Goal: Task Accomplishment & Management: Complete application form

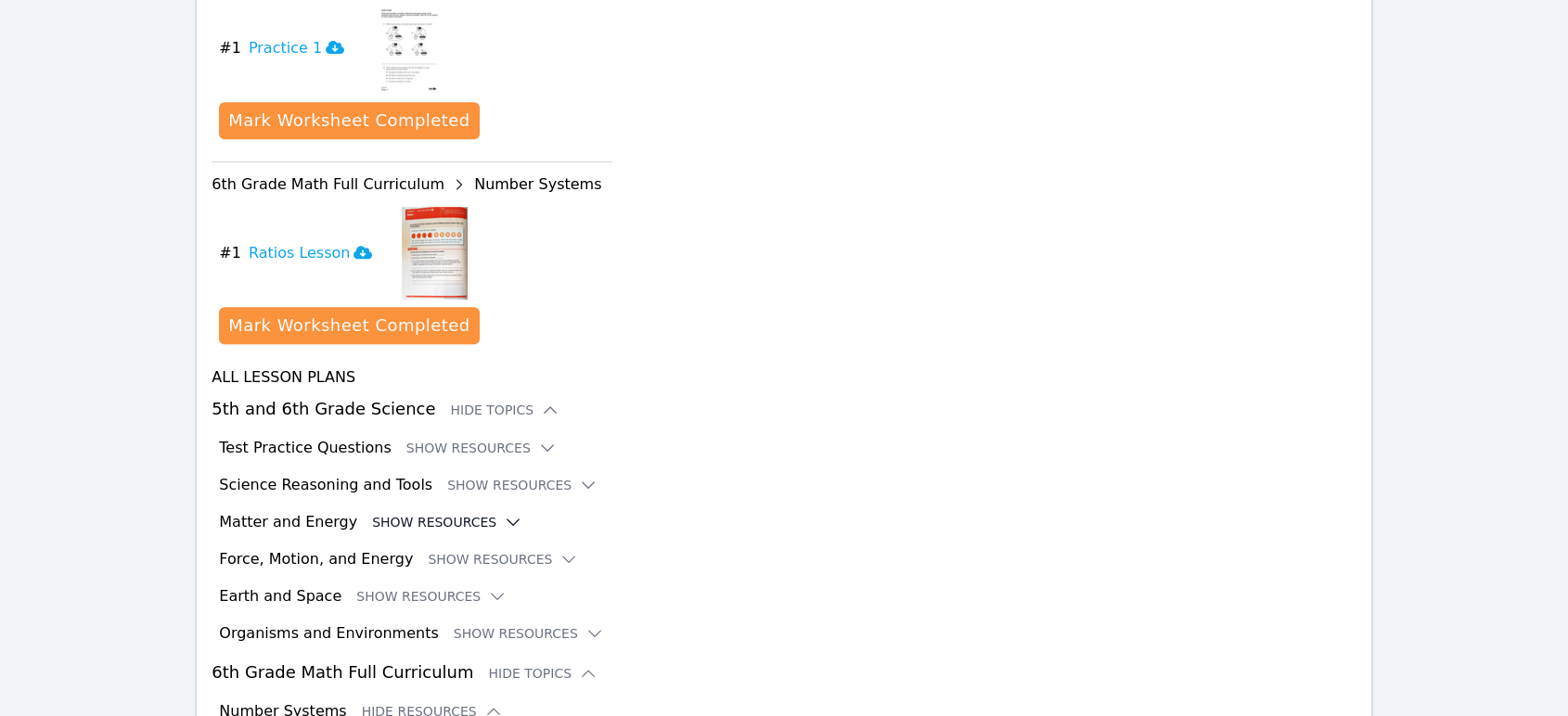
scroll to position [205, 0]
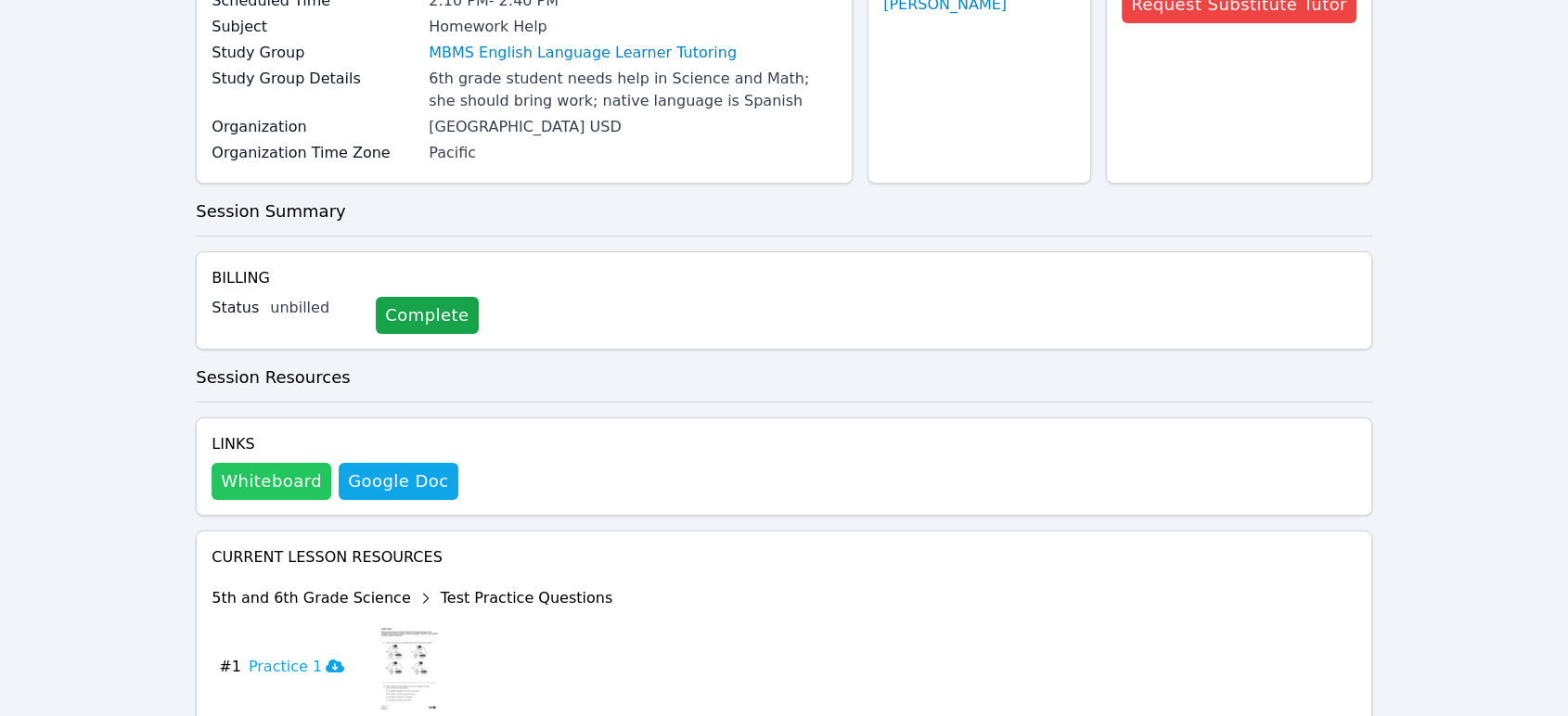
click at [271, 481] on button "Whiteboard" at bounding box center [271, 481] width 120 height 37
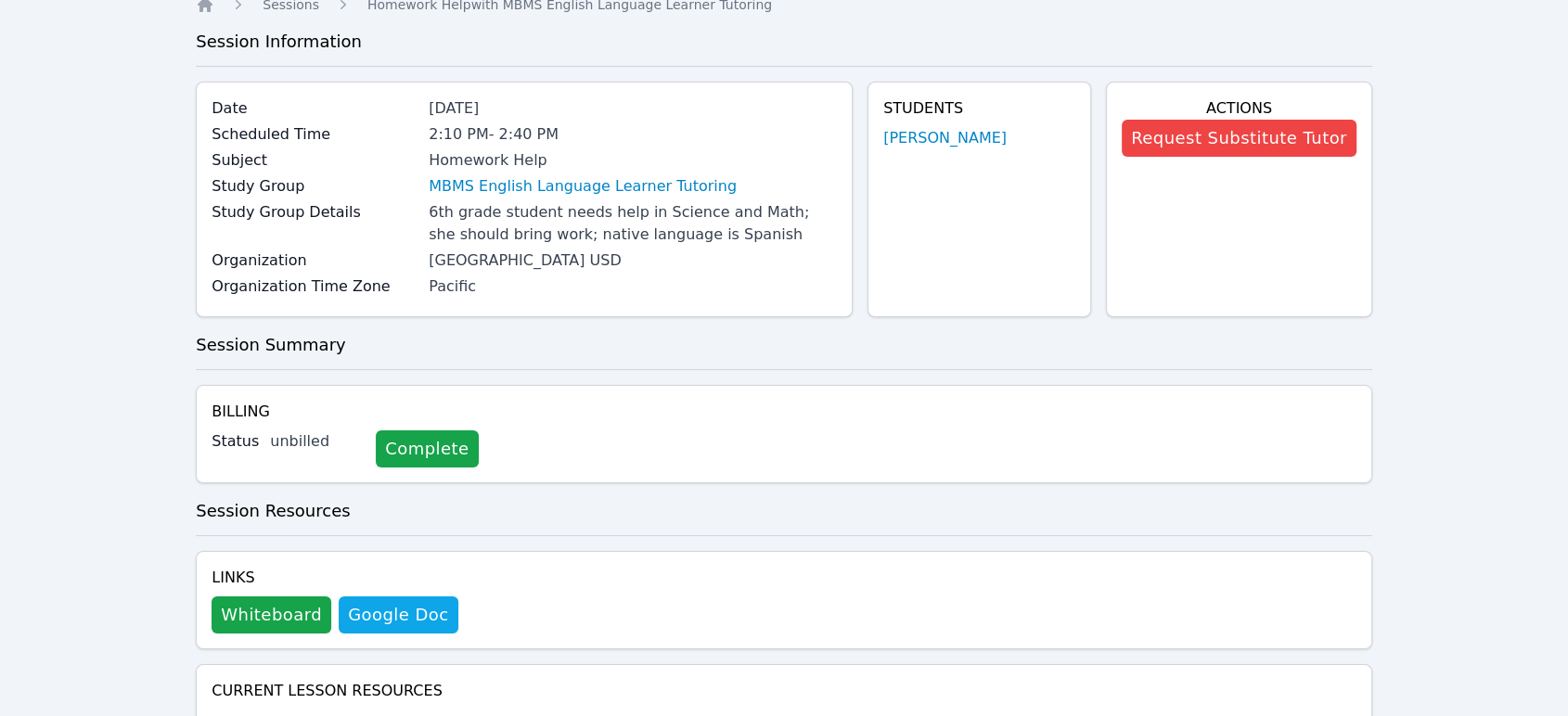
scroll to position [0, 0]
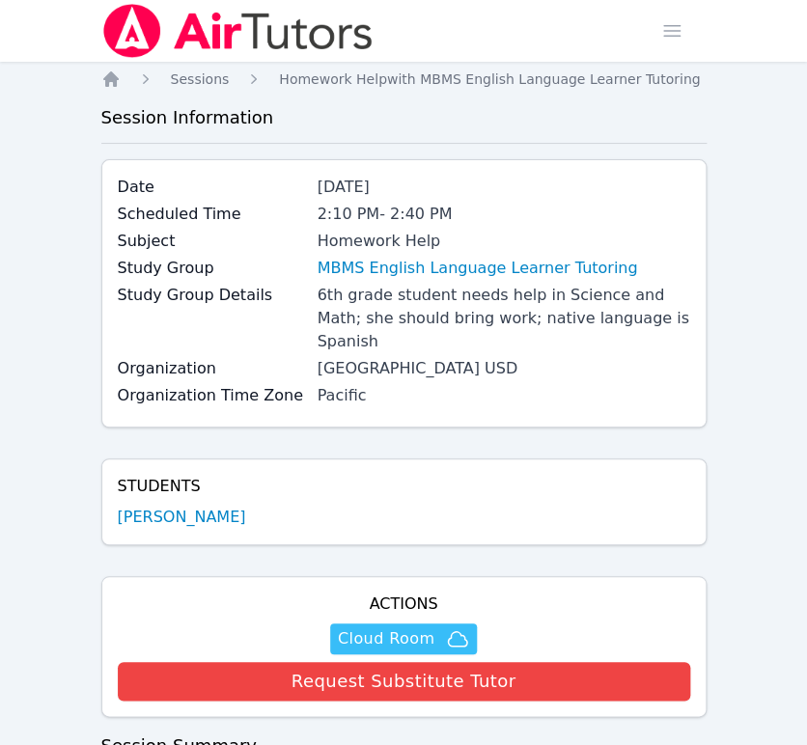
click at [408, 628] on span "Cloud Room" at bounding box center [386, 639] width 97 height 23
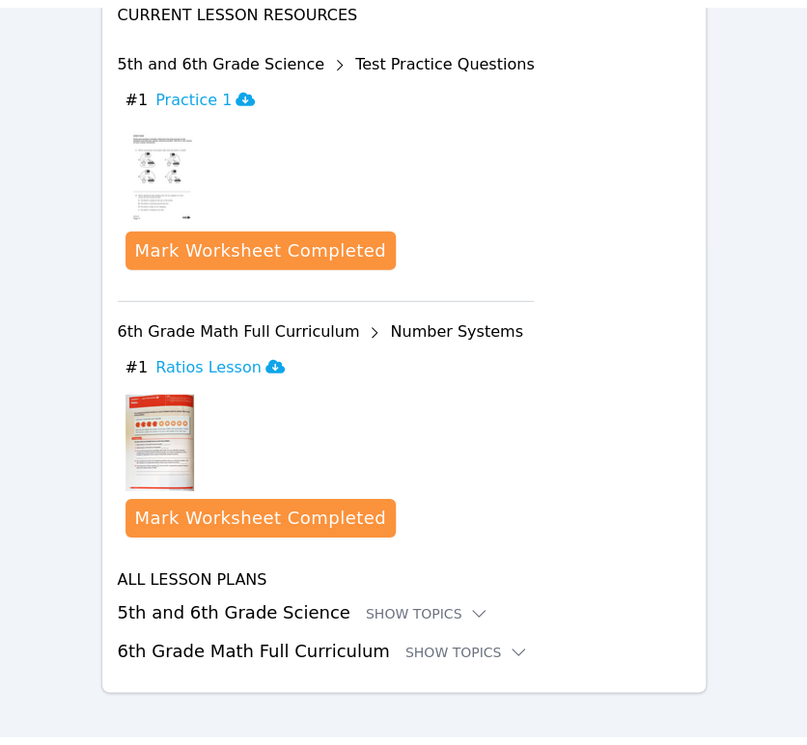
scroll to position [1118, 0]
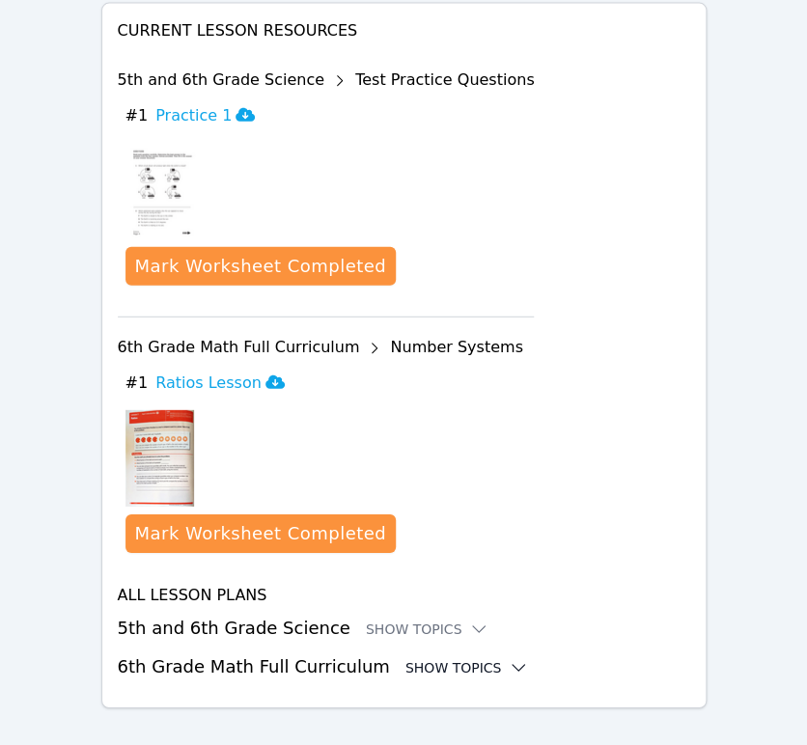
click at [428, 659] on div "Show Topics" at bounding box center [468, 668] width 124 height 19
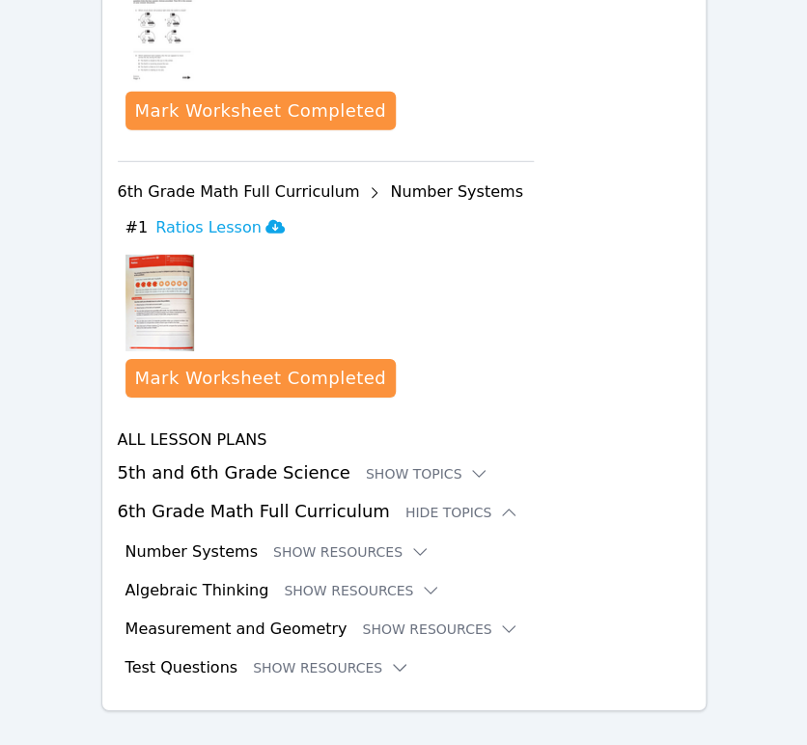
scroll to position [1276, 0]
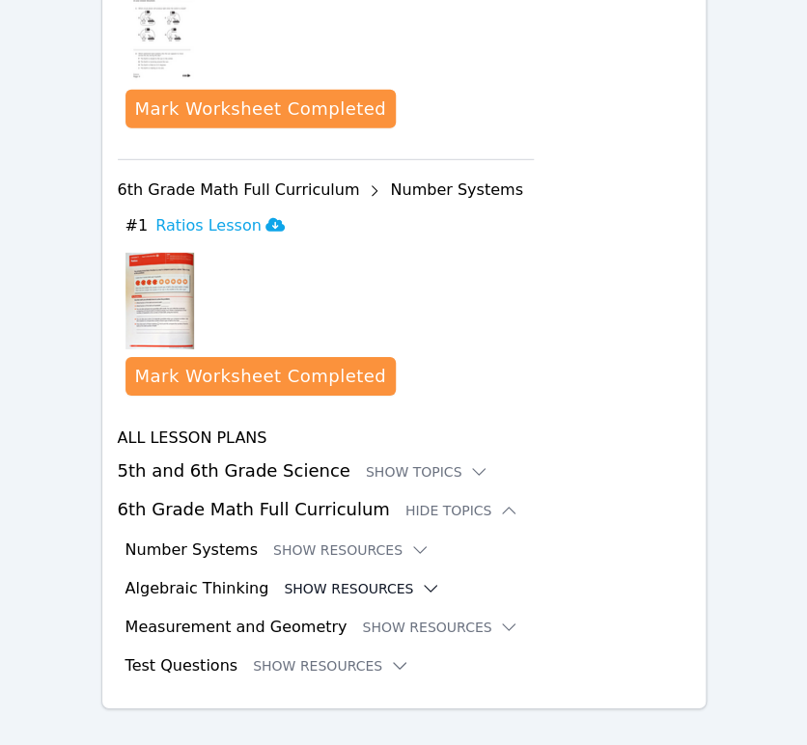
click at [348, 579] on button "Show Resources" at bounding box center [362, 588] width 156 height 19
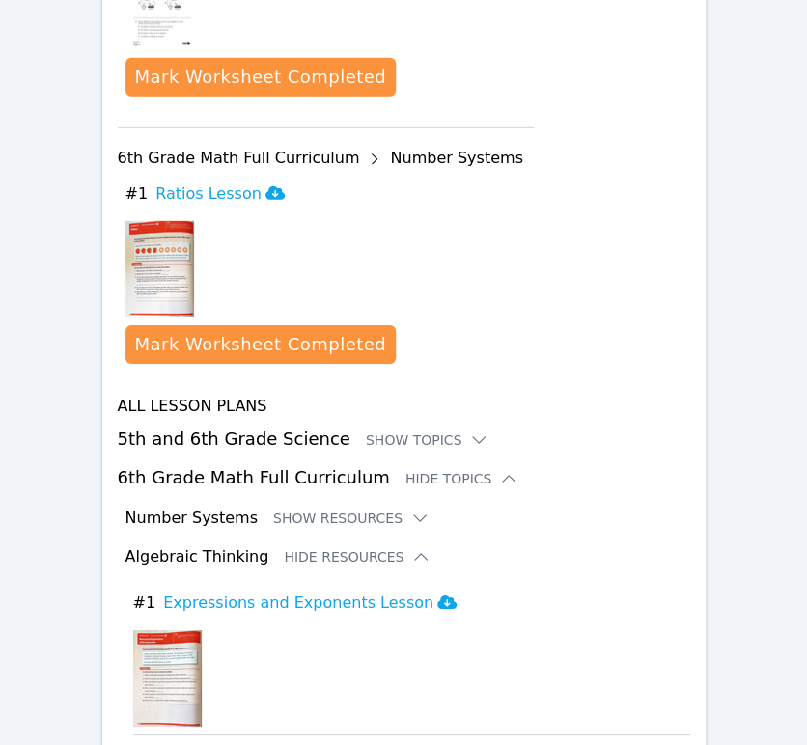
scroll to position [1491, 0]
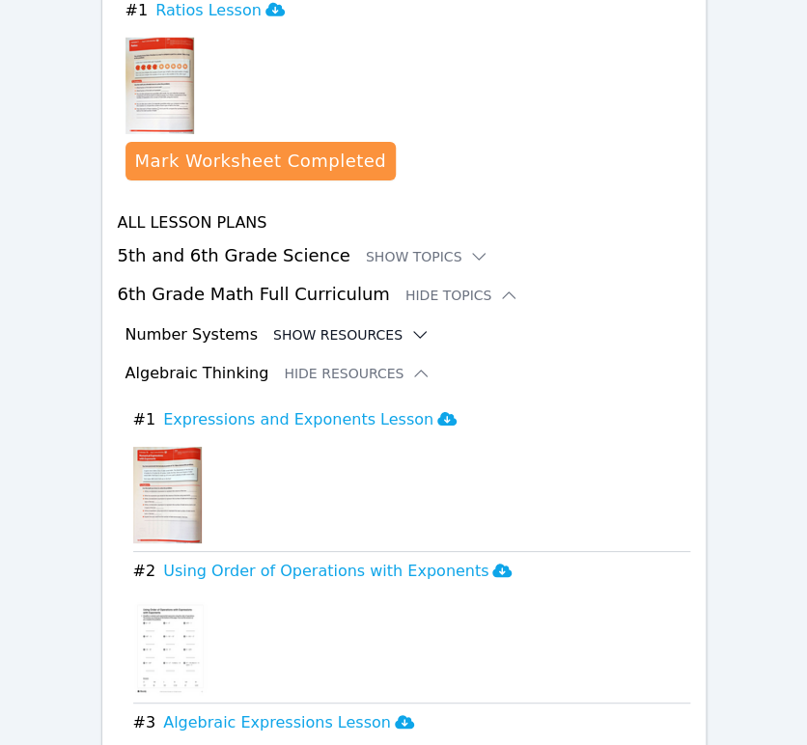
click at [312, 325] on button "Show Resources" at bounding box center [351, 334] width 156 height 19
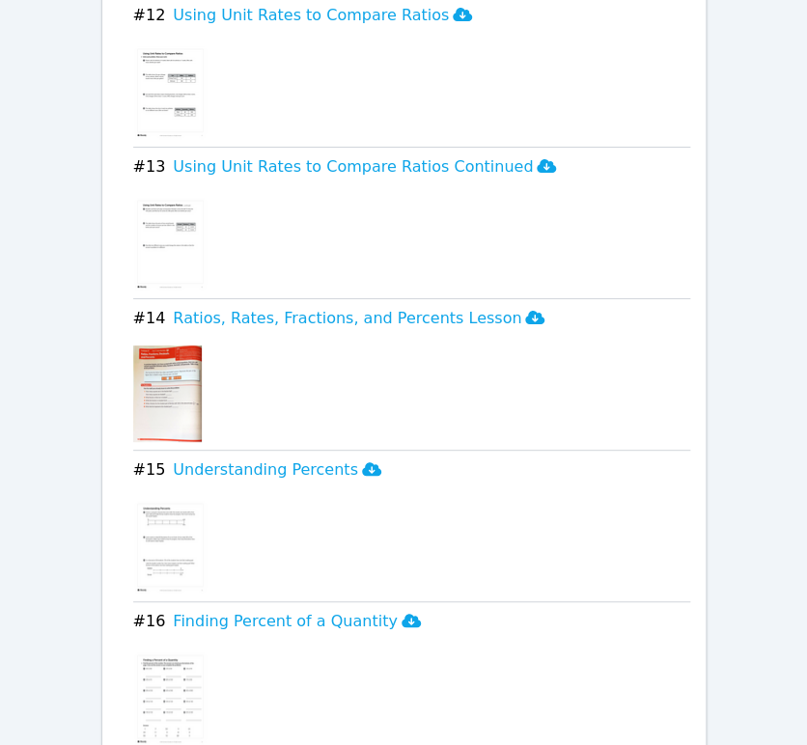
scroll to position [3529, 0]
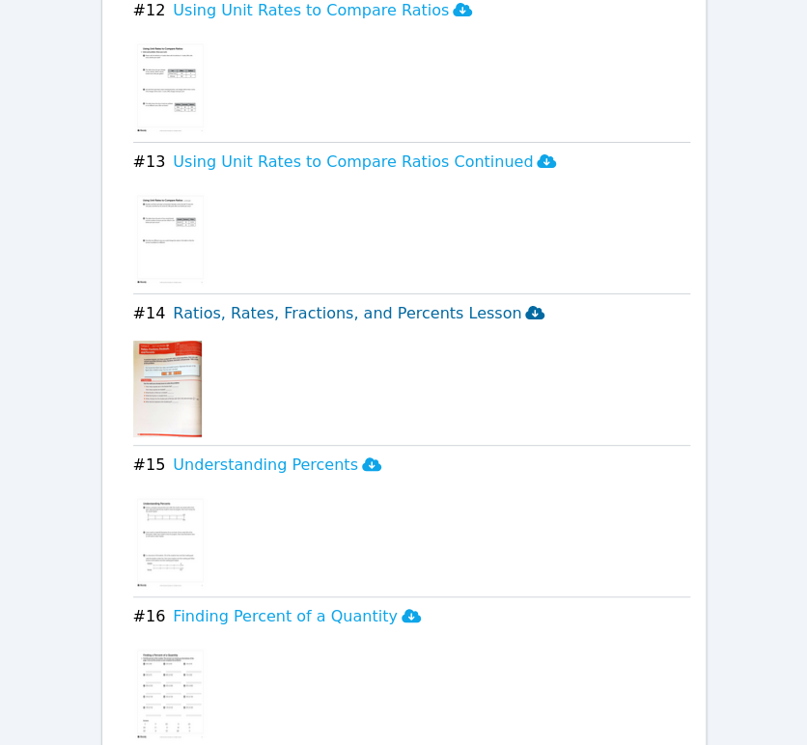
click at [230, 302] on h3 "Ratios, Rates, Fractions, and Percents Lesson" at bounding box center [359, 313] width 372 height 23
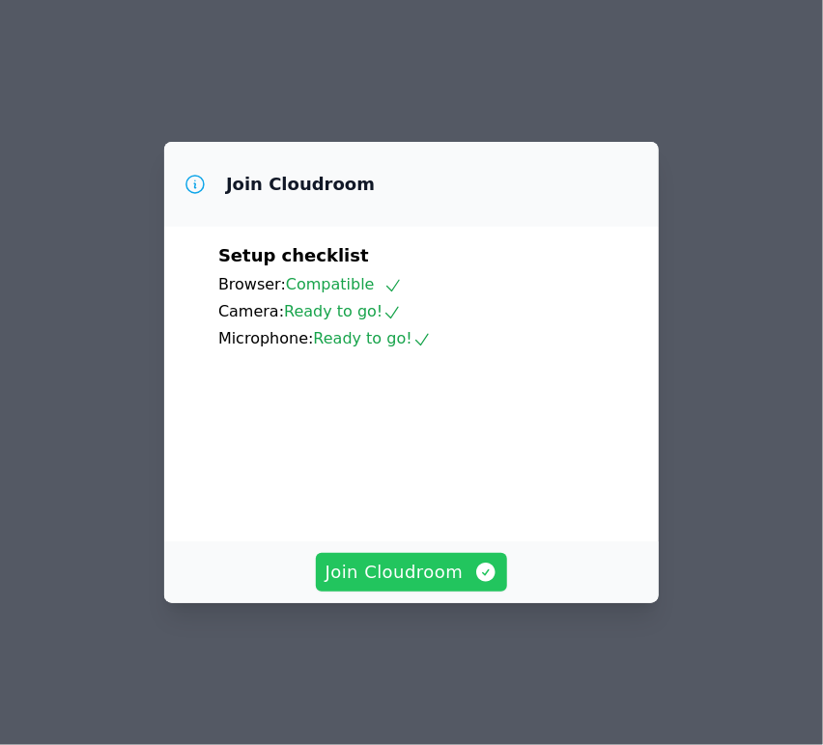
click at [433, 586] on span "Join Cloudroom" at bounding box center [411, 572] width 173 height 27
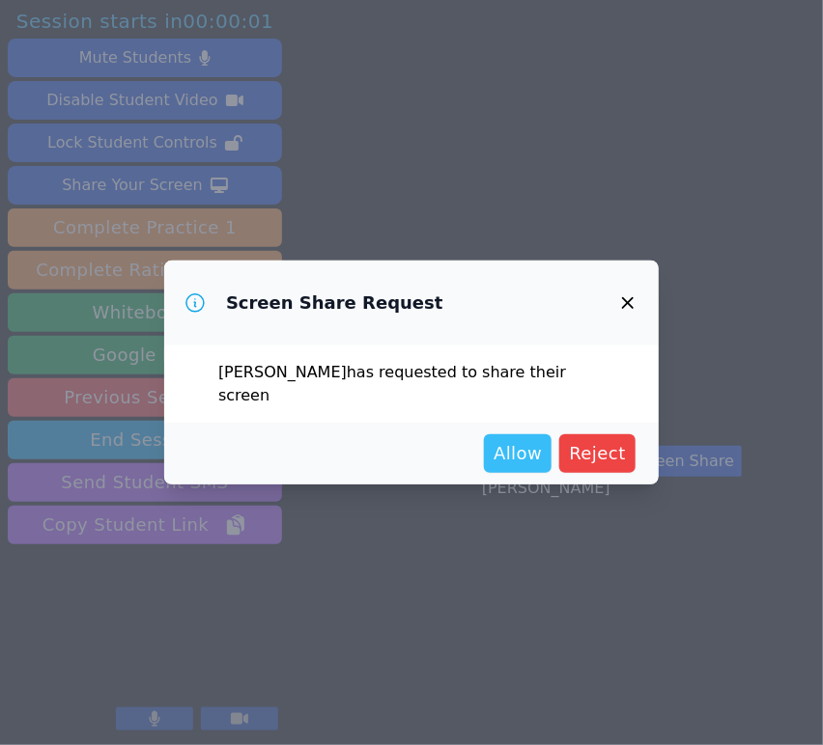
click at [521, 440] on span "Allow" at bounding box center [517, 453] width 48 height 27
click at [541, 440] on span "Allow" at bounding box center [517, 453] width 48 height 27
click at [514, 443] on span "Allow" at bounding box center [517, 453] width 48 height 27
click at [525, 453] on span "Allow" at bounding box center [517, 453] width 48 height 27
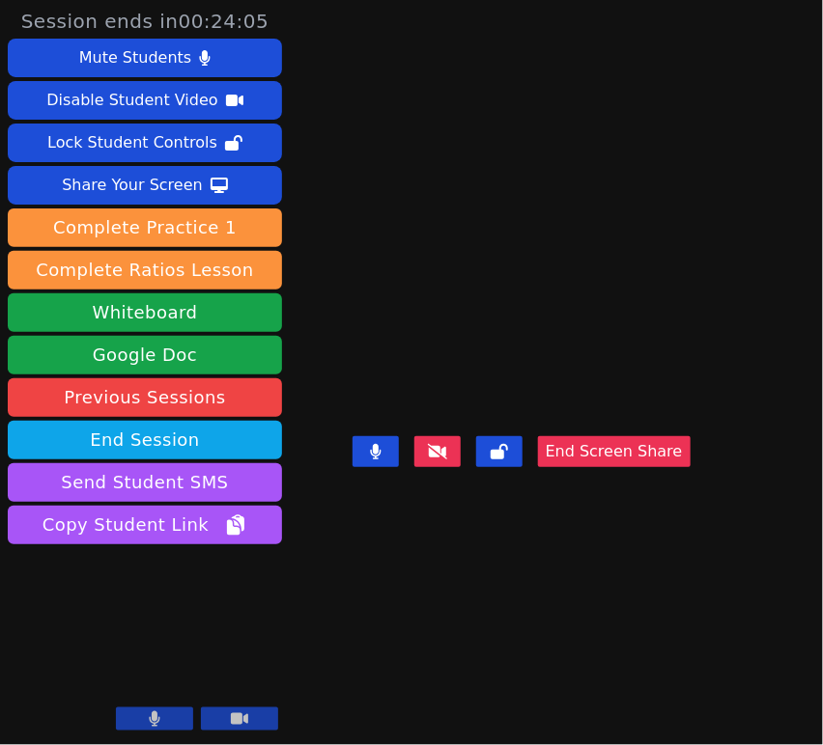
click at [672, 467] on button "End Screen Share" at bounding box center [614, 451] width 153 height 31
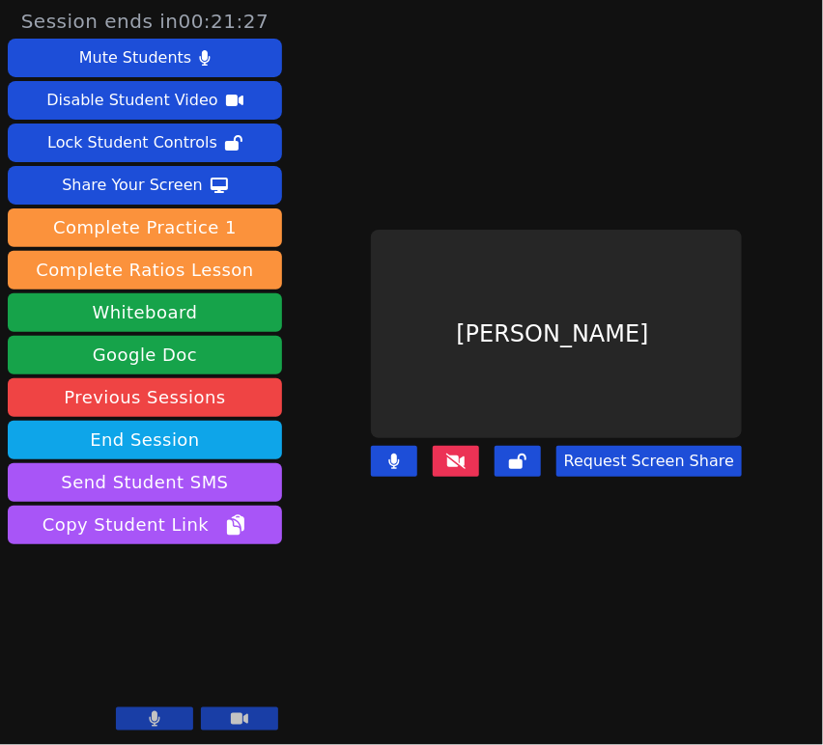
click at [458, 454] on icon at bounding box center [455, 461] width 19 height 15
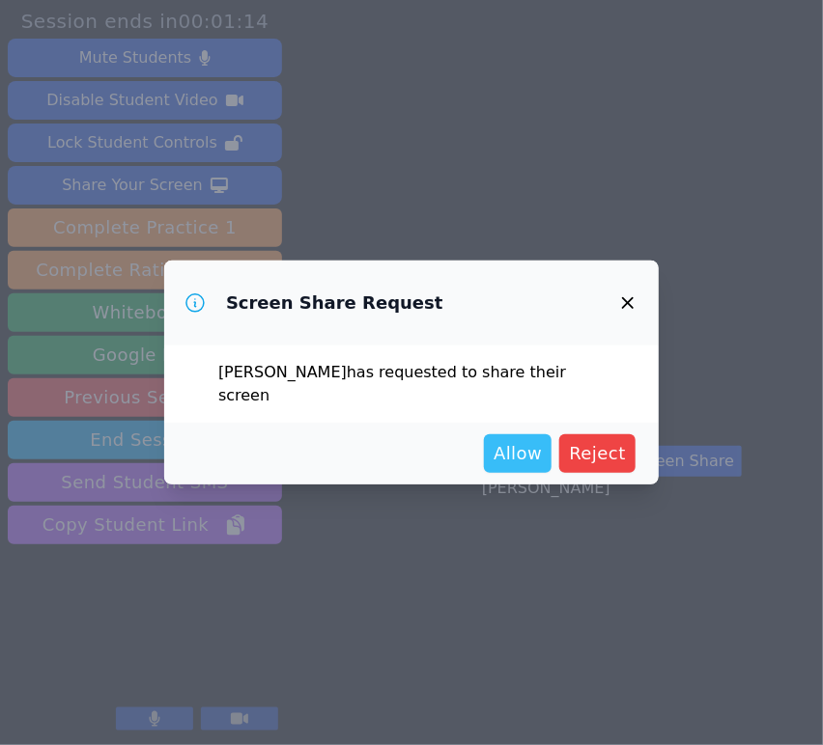
click at [521, 442] on span "Allow" at bounding box center [517, 453] width 48 height 27
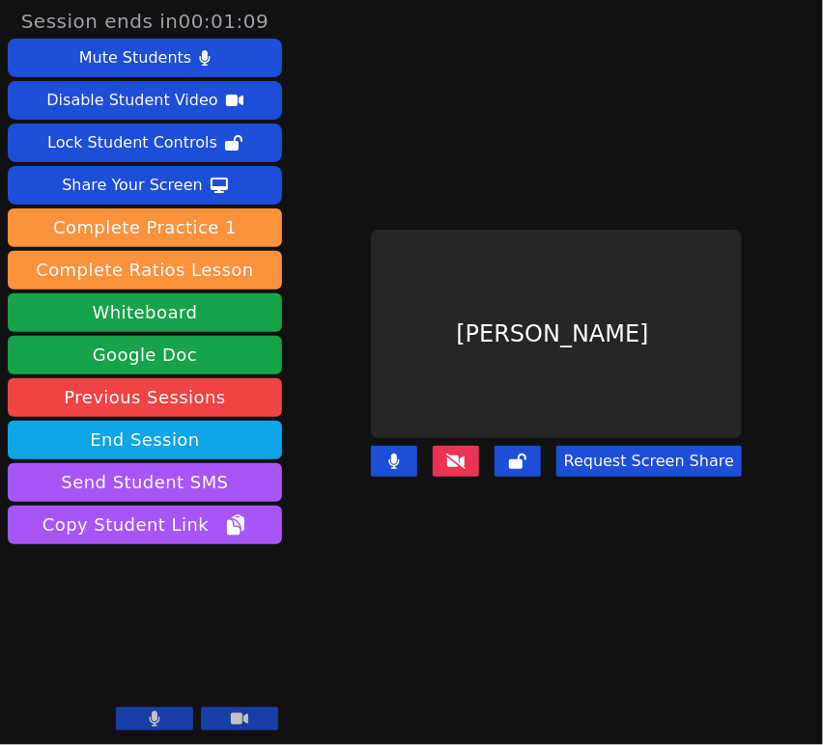
click at [465, 454] on icon at bounding box center [455, 461] width 19 height 15
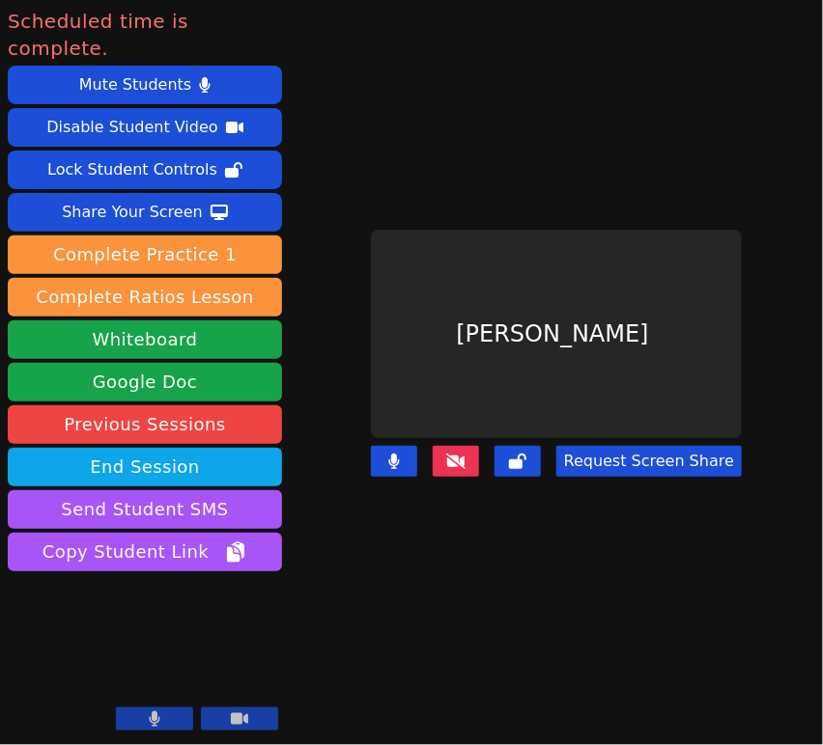
click at [465, 454] on icon at bounding box center [455, 461] width 19 height 15
click at [463, 456] on button at bounding box center [456, 461] width 46 height 31
click at [462, 446] on button at bounding box center [456, 461] width 46 height 31
click at [465, 454] on icon at bounding box center [455, 461] width 19 height 15
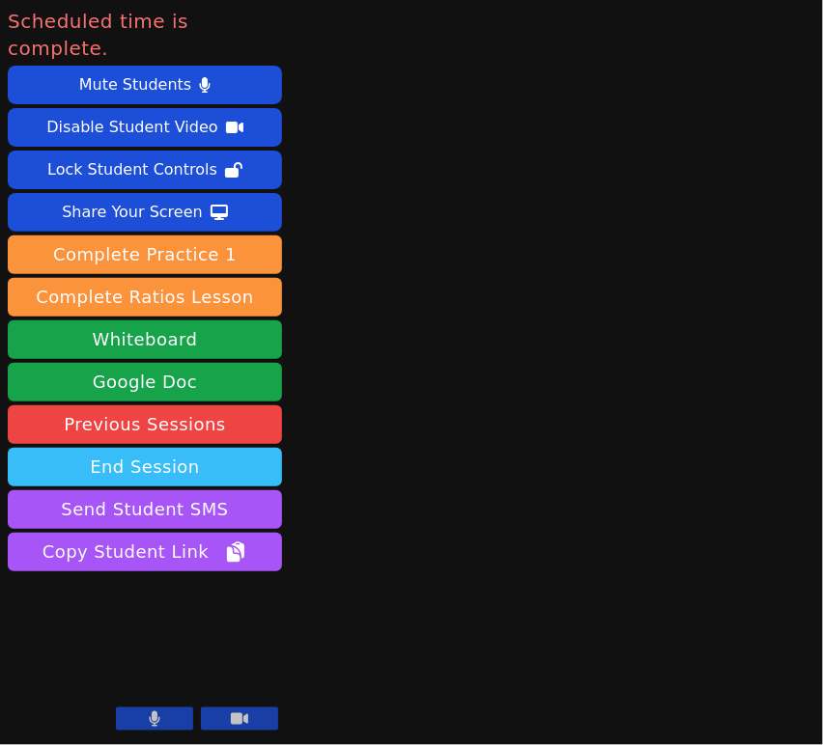
click at [172, 448] on button "End Session" at bounding box center [145, 467] width 274 height 39
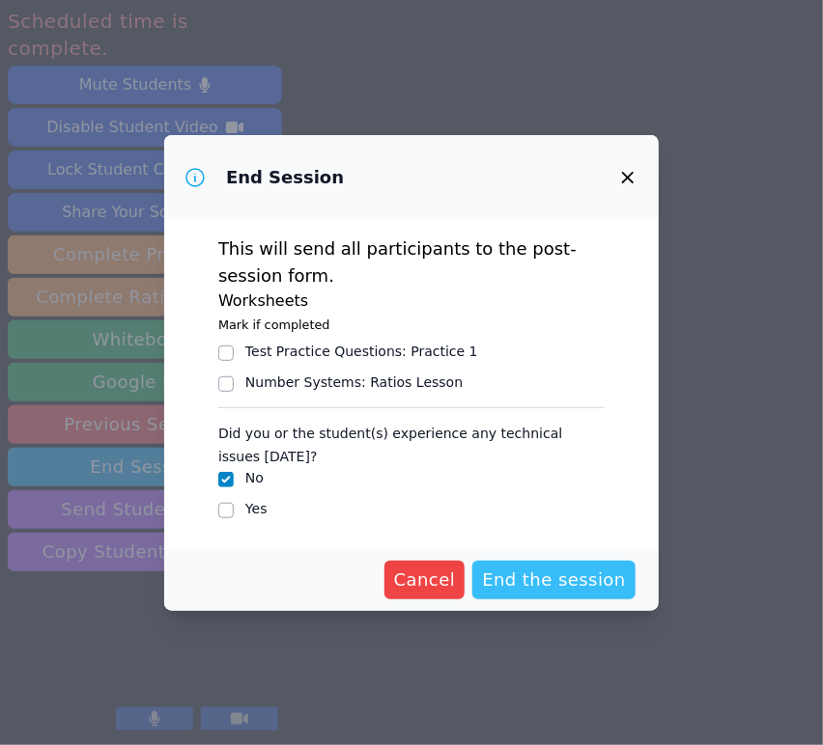
click at [591, 576] on span "End the session" at bounding box center [554, 580] width 144 height 27
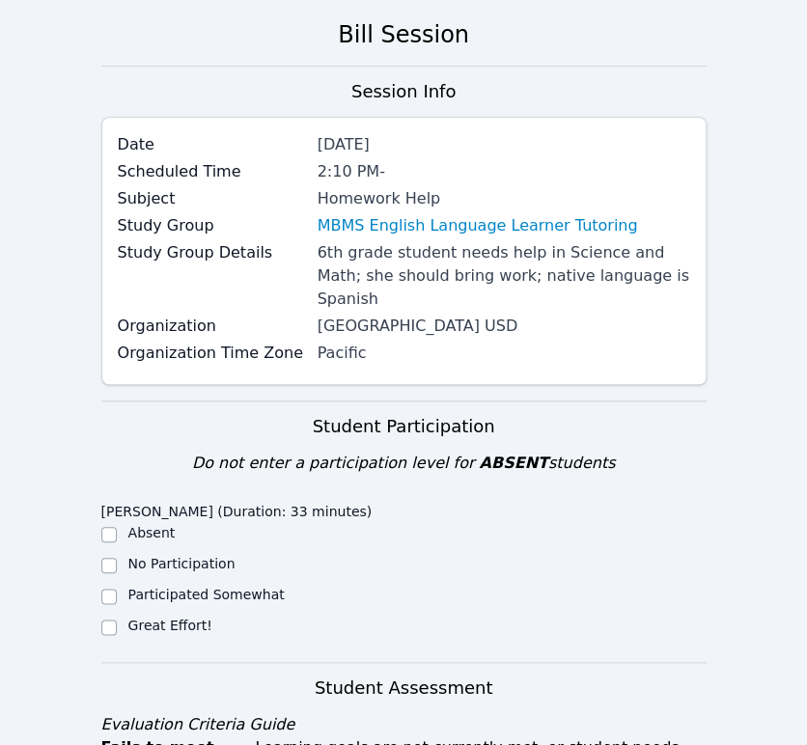
scroll to position [322, 0]
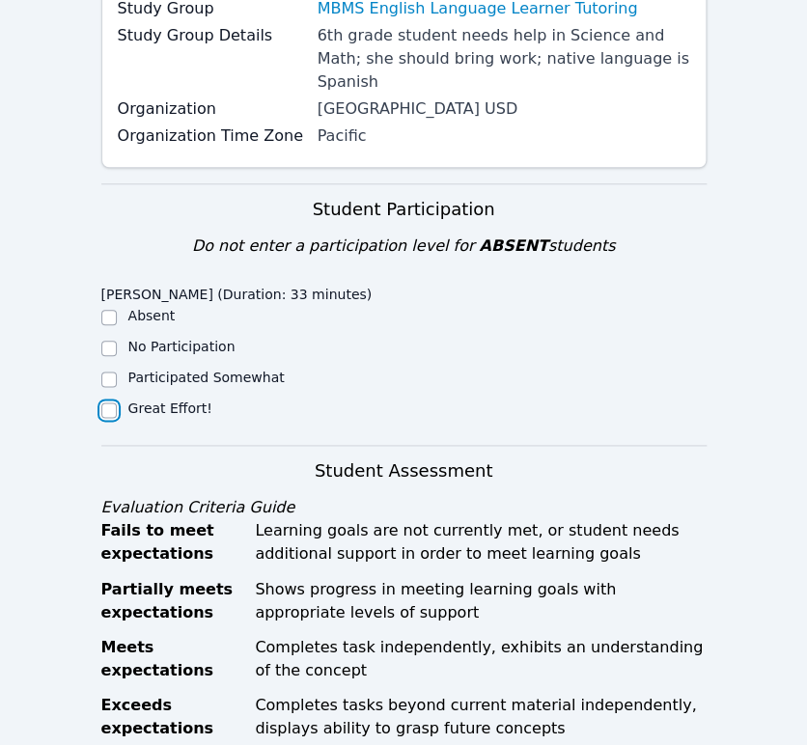
click at [109, 403] on input "Great Effort!" at bounding box center [108, 410] width 15 height 15
checkbox input "true"
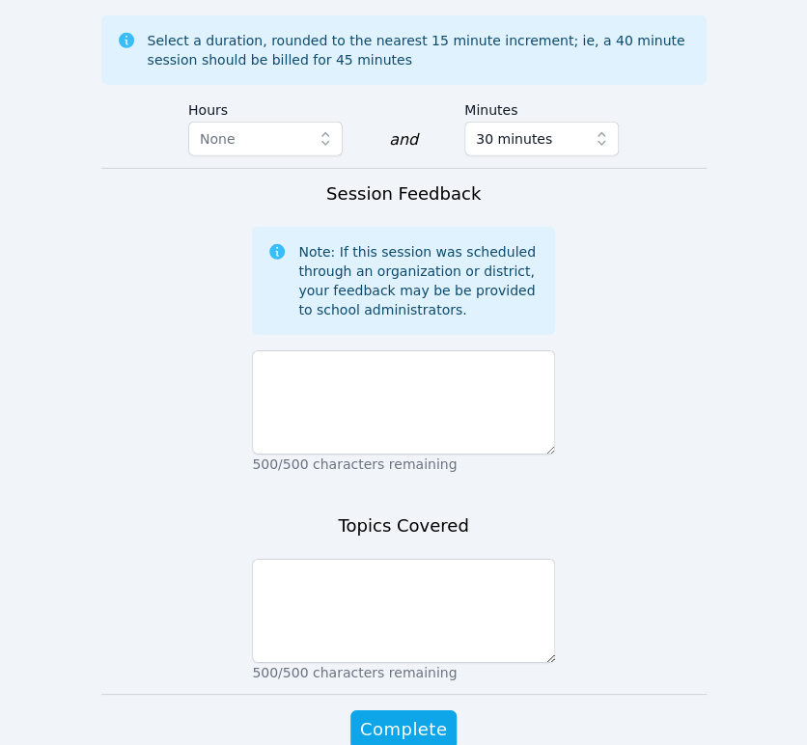
scroll to position [1287, 0]
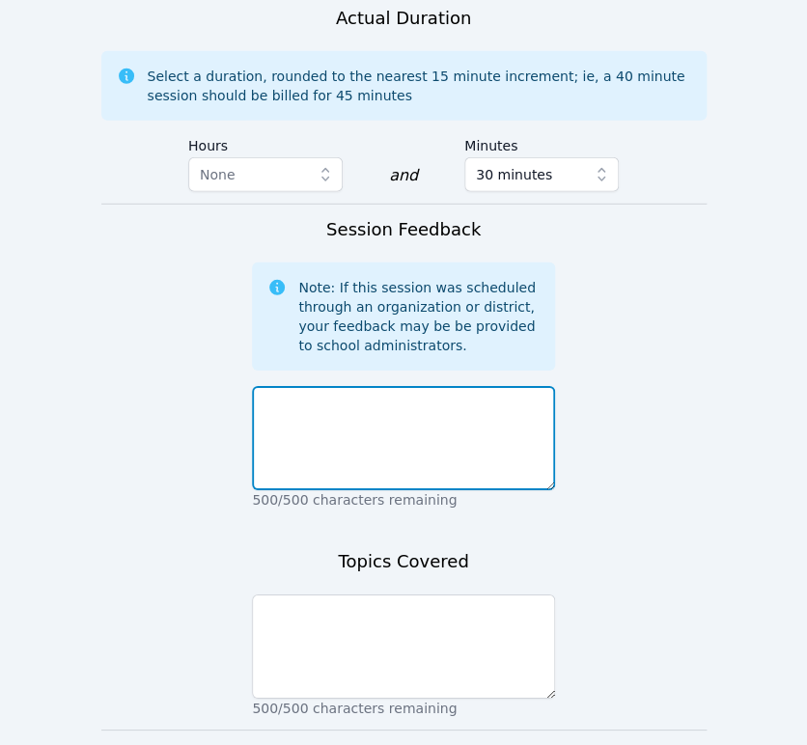
click at [456, 393] on textarea at bounding box center [403, 438] width 303 height 104
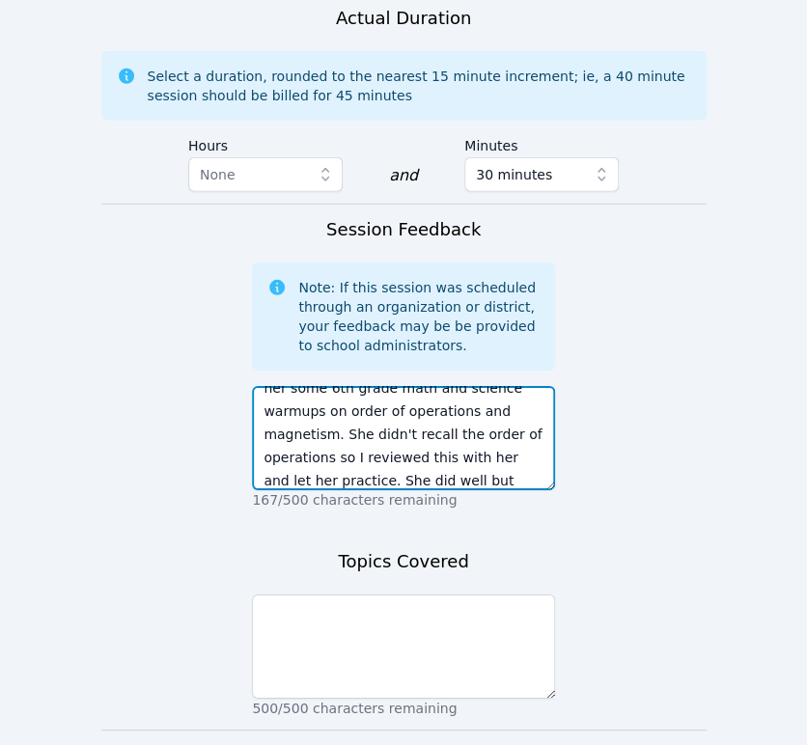
scroll to position [108, 0]
click at [410, 444] on textarea "Anyeli had no homework to work on so I asked her to show me what she's been wor…" at bounding box center [403, 438] width 303 height 104
click at [404, 450] on textarea "Anyeli had no homework to work on so I asked her to show me what she's been wor…" at bounding box center [403, 438] width 303 height 104
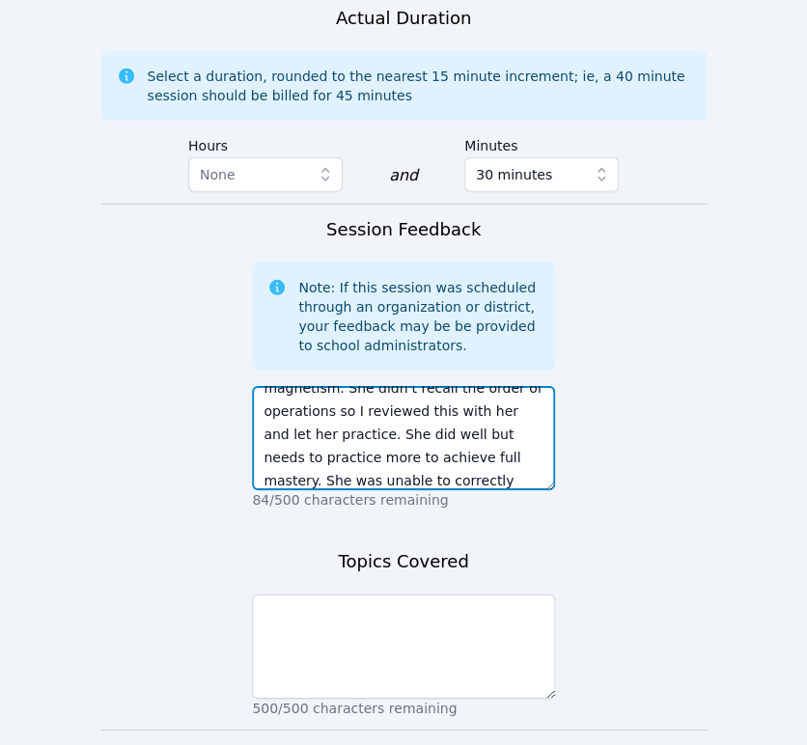
scroll to position [155, 0]
click at [307, 451] on textarea "Anyeli had no homework to work on so I asked her to show me what she's been wor…" at bounding box center [403, 438] width 303 height 104
click at [525, 456] on textarea "Anyeli had no homework to work on so I asked her to show me what she's been wor…" at bounding box center [403, 438] width 303 height 104
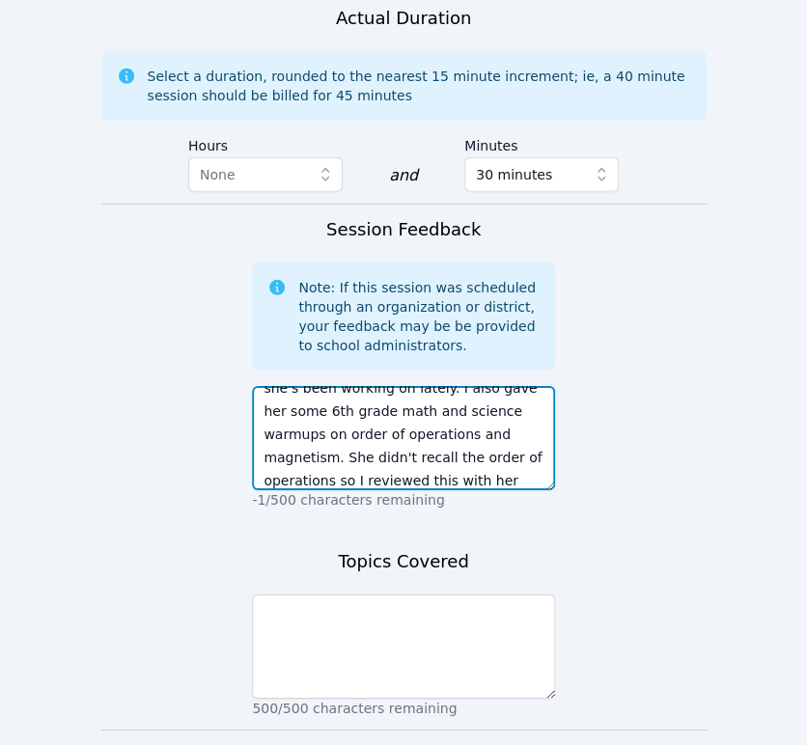
scroll to position [48, 0]
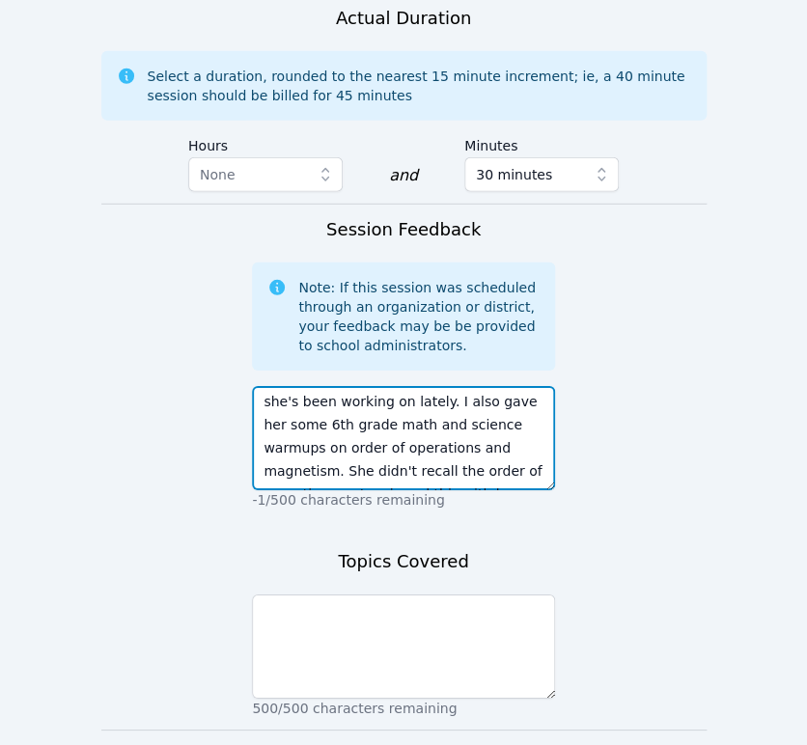
click at [404, 386] on textarea "Anyeli had no homework to work on so I asked her to show me what she's been wor…" at bounding box center [403, 438] width 303 height 104
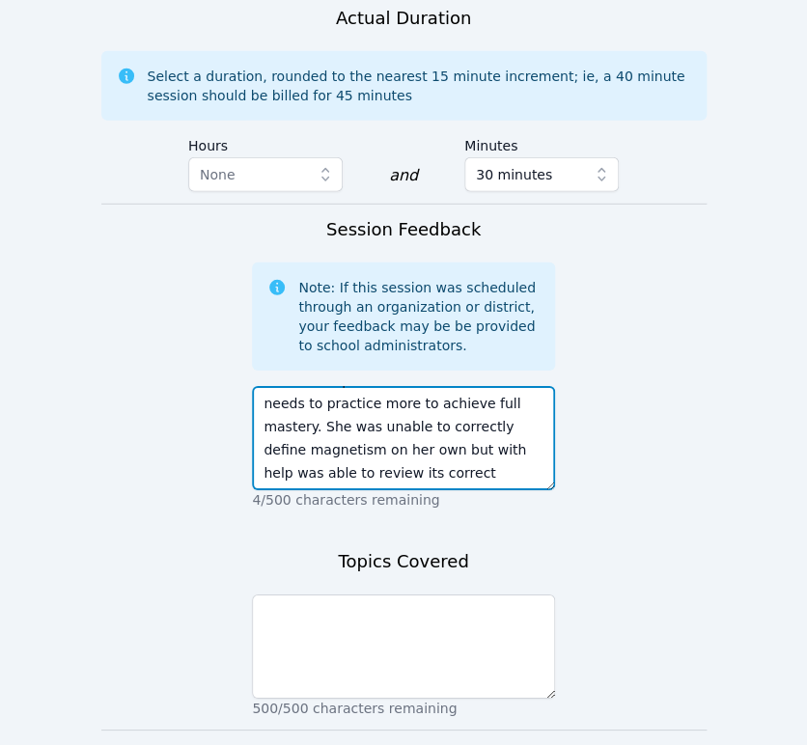
click at [519, 449] on textarea "Anyeli had no homework to work on so I asked her to show me what she's been wor…" at bounding box center [403, 438] width 303 height 104
type textarea "Anyeli had no homework to work on so I asked her to show me what she's been wor…"
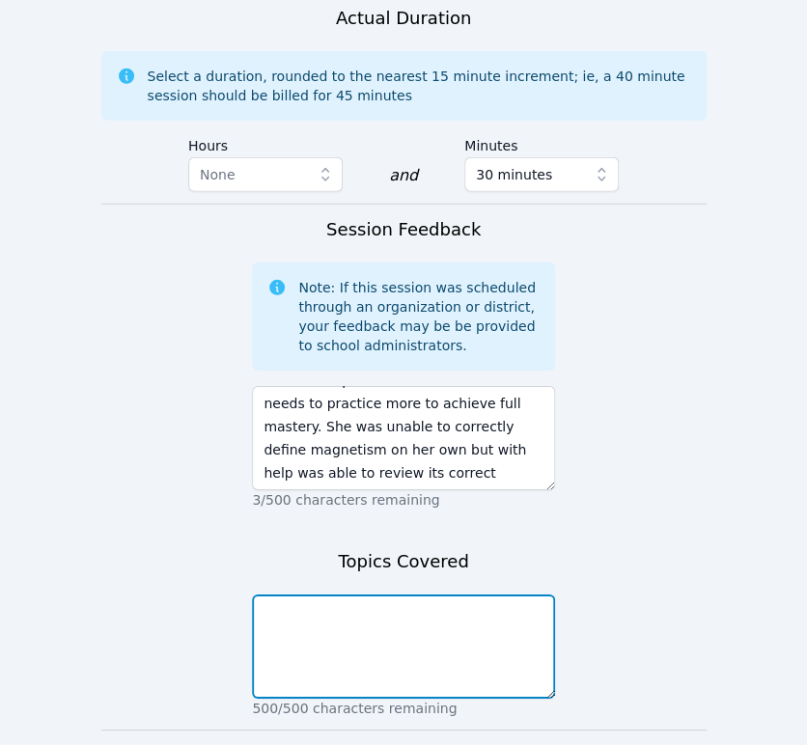
click at [502, 605] on textarea at bounding box center [403, 647] width 303 height 104
type textarea "order of operations, magnetism, fractions in lowest terms."
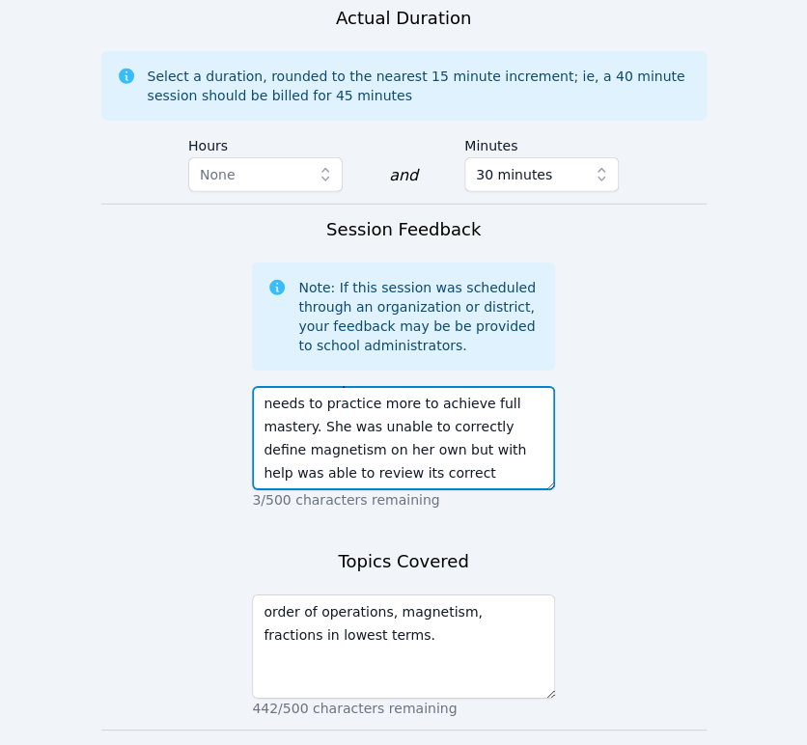
click at [479, 415] on textarea "Anyeli had no homework to work on so I asked her to show me what she's been wor…" at bounding box center [403, 438] width 303 height 104
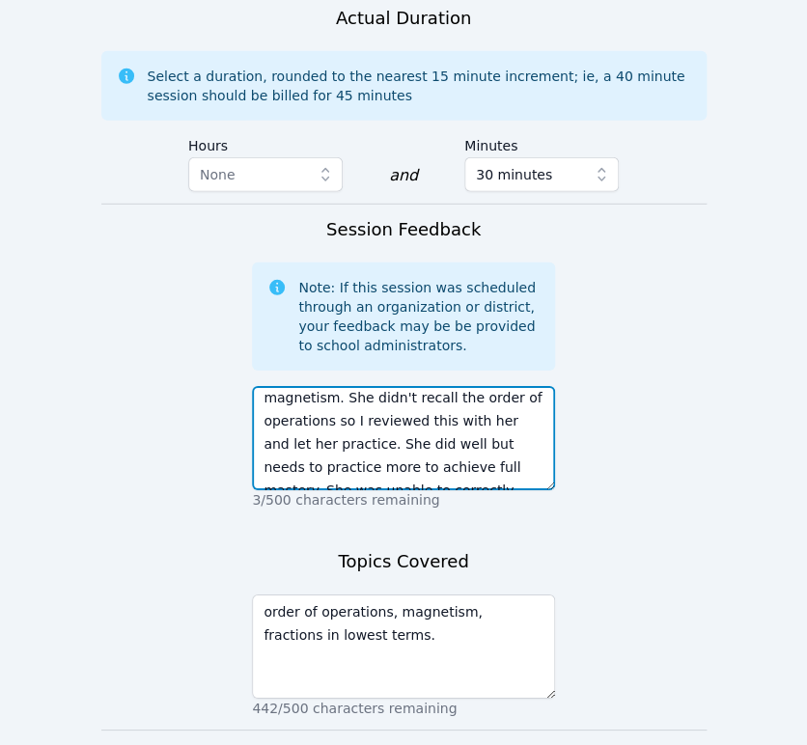
scroll to position [0, 0]
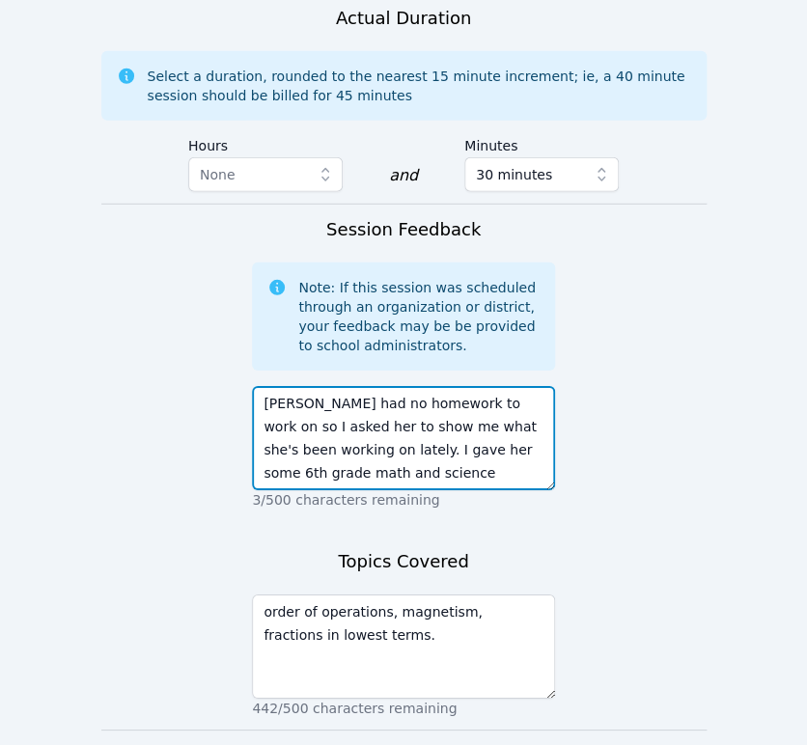
click at [359, 448] on textarea "Anyeli had no homework to work on so I asked her to show me what she's been wor…" at bounding box center [403, 438] width 303 height 104
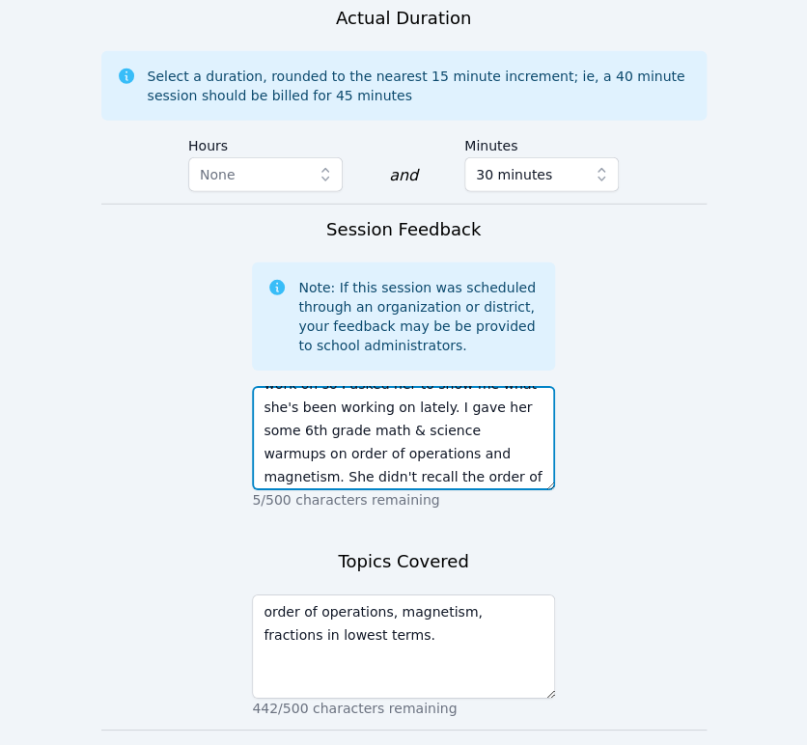
click at [352, 425] on textarea "Anyeli had no homework to work on so I asked her to show me what she's been wor…" at bounding box center [403, 438] width 303 height 104
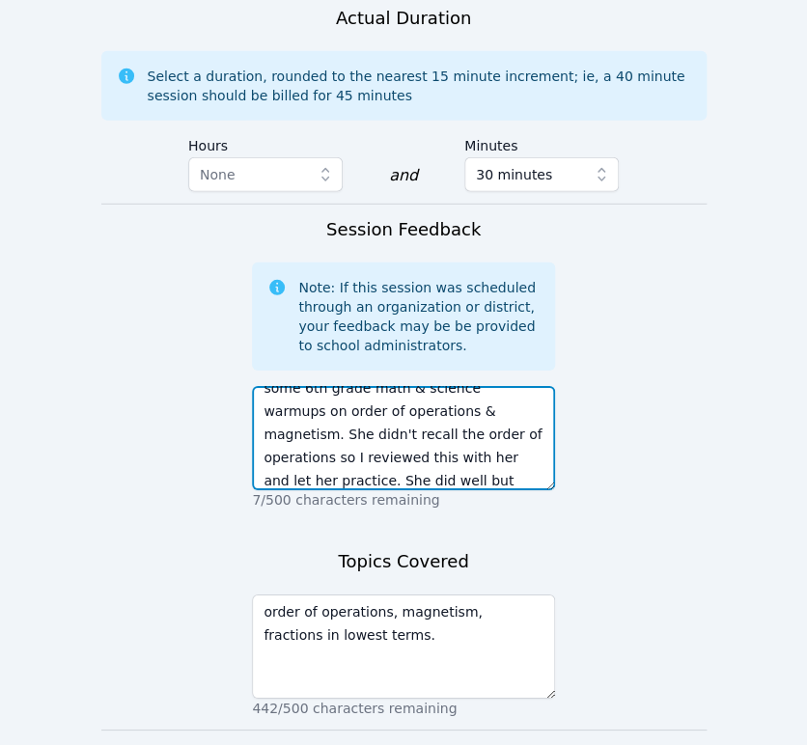
scroll to position [128, 0]
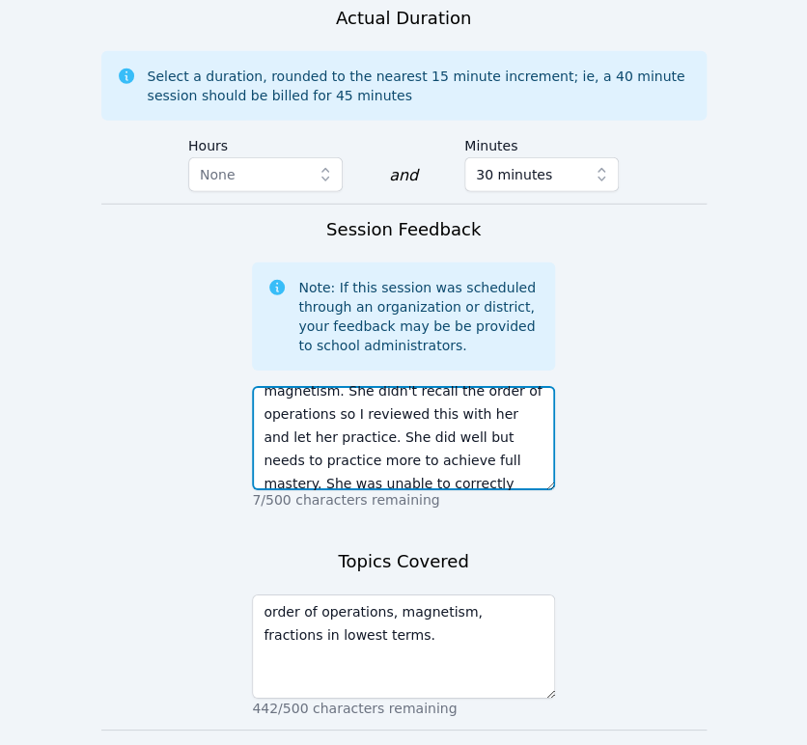
click at [332, 386] on textarea "Anyeli had no homework to work on so I asked her to show me what she's been wor…" at bounding box center [403, 438] width 303 height 104
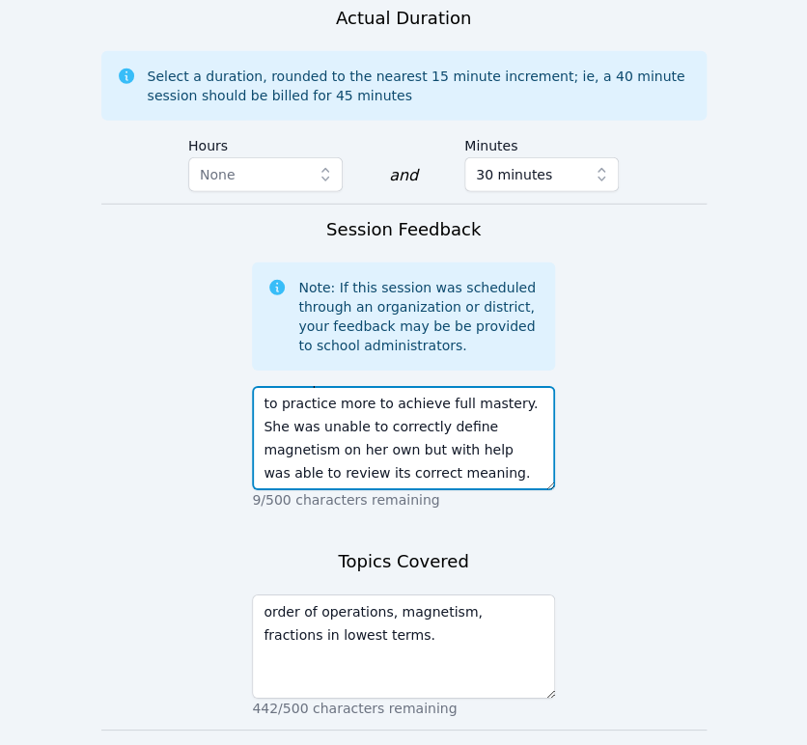
scroll to position [0, 0]
drag, startPoint x: 301, startPoint y: 381, endPoint x: 210, endPoint y: 377, distance: 91.9
click at [210, 377] on form "Student Participation Do not enter a participation level for ABSENT students An…" at bounding box center [403, 21] width 605 height 1606
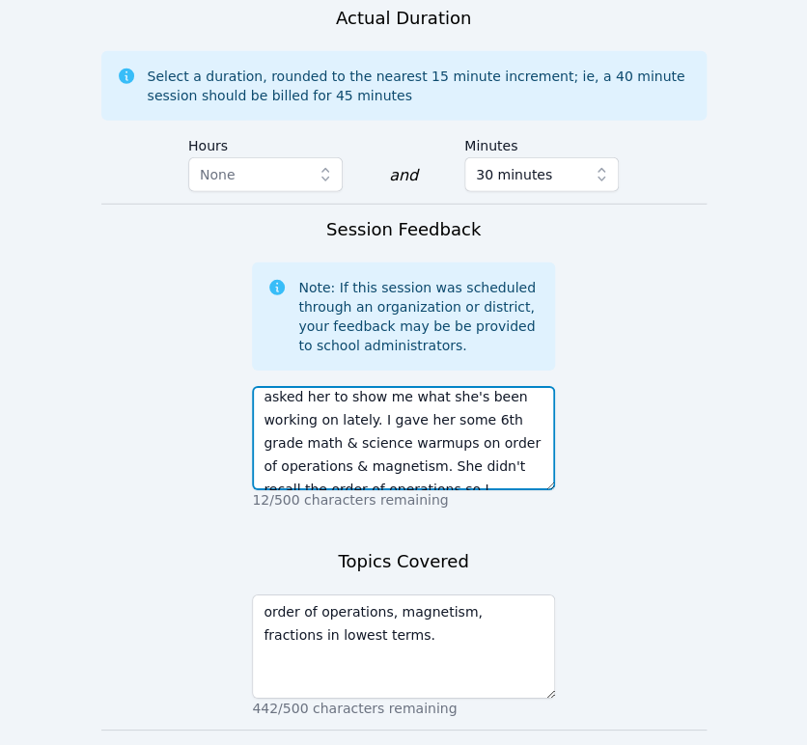
scroll to position [42, 0]
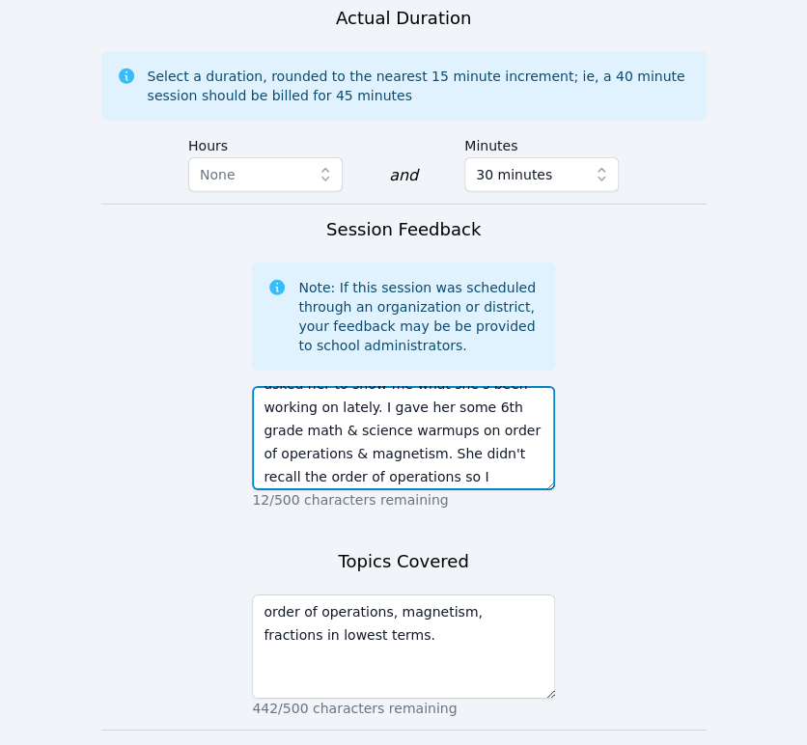
click at [374, 386] on textarea "She had no homework to work on so I asked her to show me what she's been workin…" at bounding box center [403, 438] width 303 height 104
drag, startPoint x: 383, startPoint y: 402, endPoint x: 473, endPoint y: 409, distance: 90.1
click at [473, 409] on textarea "She had no homework to work on so I asked her to show me what she's been workin…" at bounding box center [403, 438] width 303 height 104
click at [472, 409] on textarea "She had no homework to work on so I asked her to show me what she's been workin…" at bounding box center [403, 438] width 303 height 104
click at [478, 409] on textarea "She had no homework to work on so I asked her to show me what she's been workin…" at bounding box center [403, 438] width 303 height 104
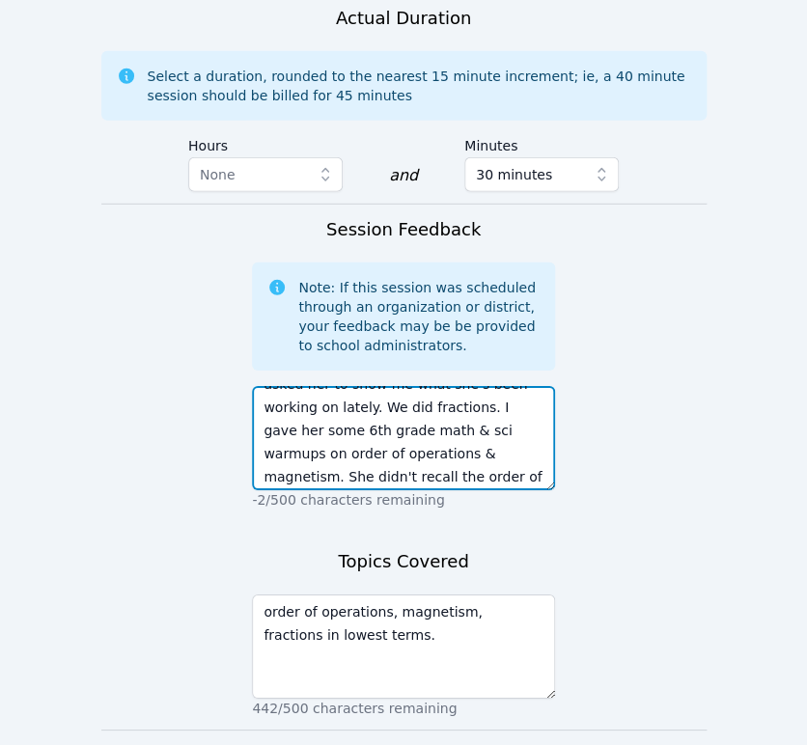
click at [380, 407] on textarea "She had no homework to work on so I asked her to show me what she's been workin…" at bounding box center [403, 438] width 303 height 104
drag, startPoint x: 465, startPoint y: 429, endPoint x: 263, endPoint y: 431, distance: 202.8
click at [263, 431] on textarea "She had no homework to work on so I asked her to show me what she's been workin…" at bounding box center [403, 438] width 303 height 104
click at [467, 386] on textarea "She had no homework to work on so I asked her to show me what she's been workin…" at bounding box center [403, 438] width 303 height 104
click at [275, 431] on textarea "She had no homework to work on so I asked her to show me what she's been workin…" at bounding box center [403, 438] width 303 height 104
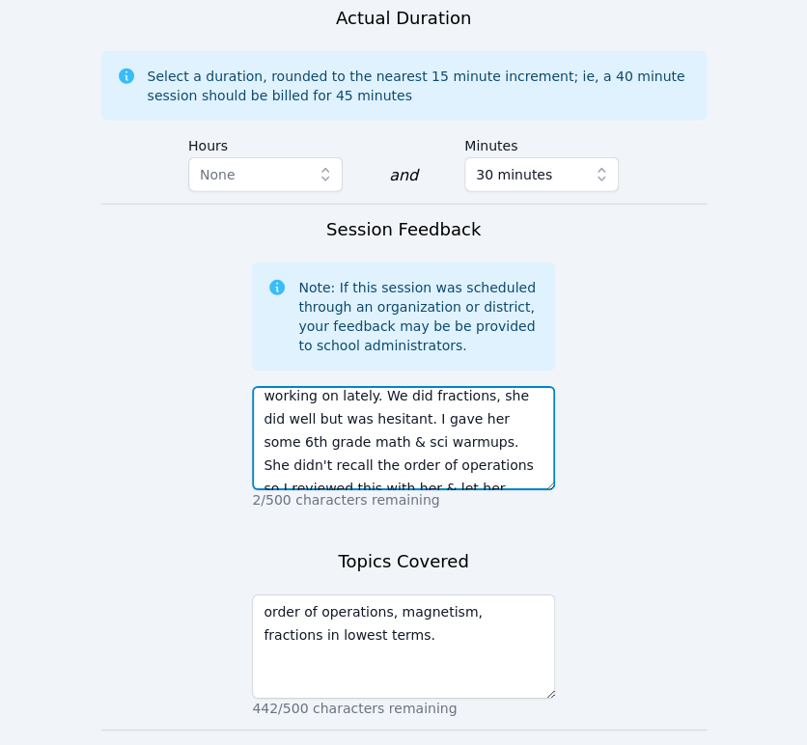
scroll to position [0, 0]
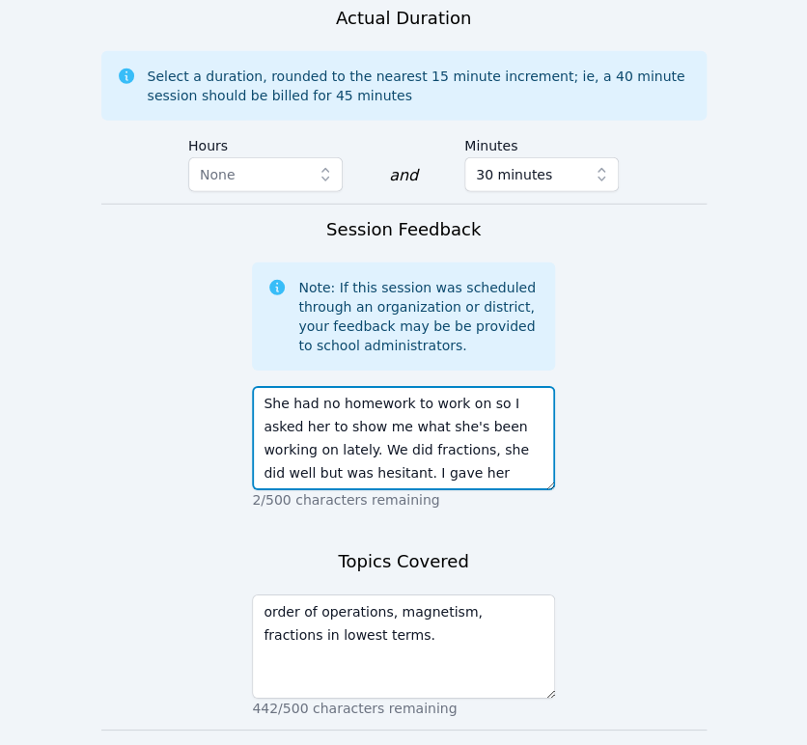
click at [365, 427] on textarea "She had no homework to work on so I asked her to show me what she's been workin…" at bounding box center [403, 438] width 303 height 104
click at [435, 423] on textarea "She had no homework to work on so I asked her to show me what she's been workin…" at bounding box center [403, 438] width 303 height 104
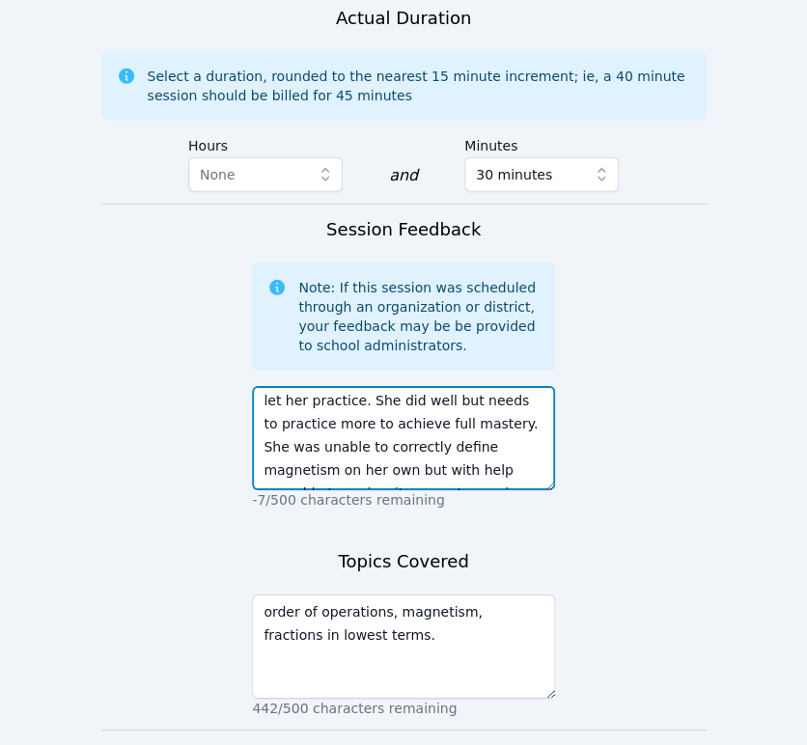
scroll to position [209, 0]
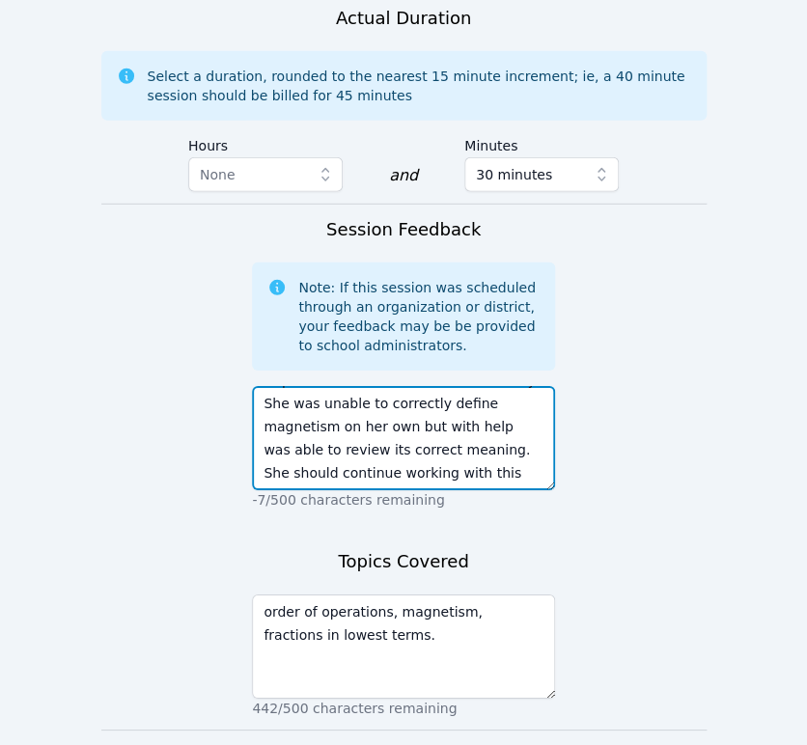
click at [335, 446] on textarea "She had no homework to work on so I asked her to show me what she's been workin…" at bounding box center [403, 438] width 303 height 104
type textarea "She had no homework to work on so I asked her to show me what she's been workin…"
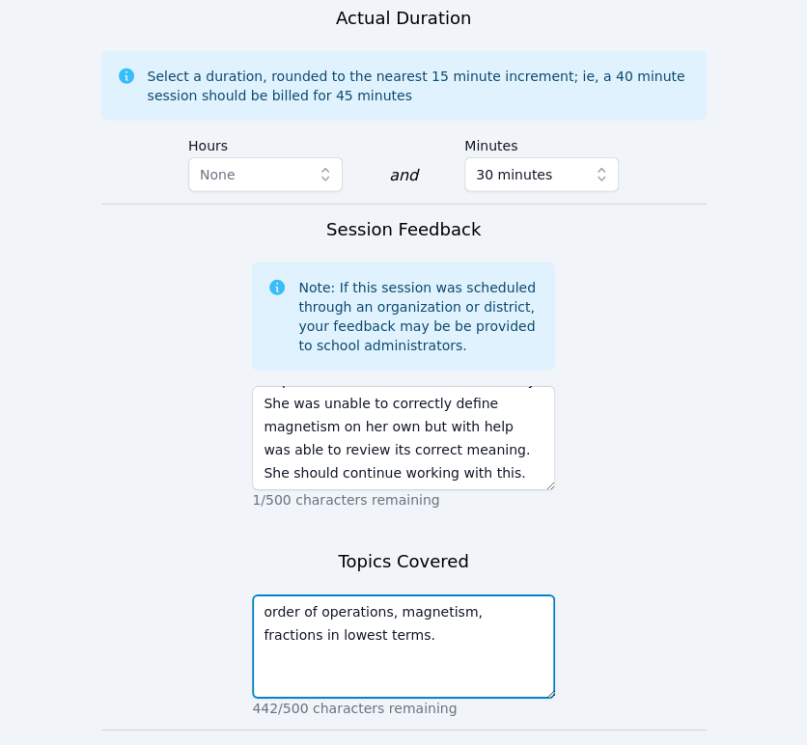
click at [268, 595] on textarea "order of operations, magnetism, fractions in lowest terms." at bounding box center [403, 647] width 303 height 104
click at [457, 597] on textarea "order of operations, magnetism, fractions in lowest terms." at bounding box center [403, 647] width 303 height 104
type textarea "order of operations, magnetism, and fractions in lowest terms."
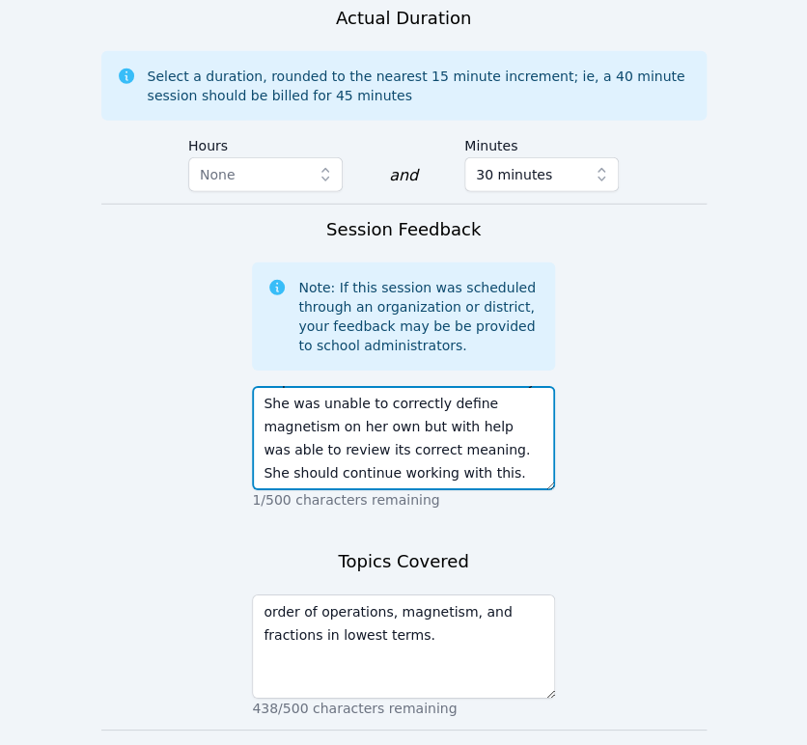
click at [454, 438] on textarea "She had no homework to work on so I asked her to show me what she's been workin…" at bounding box center [403, 438] width 303 height 104
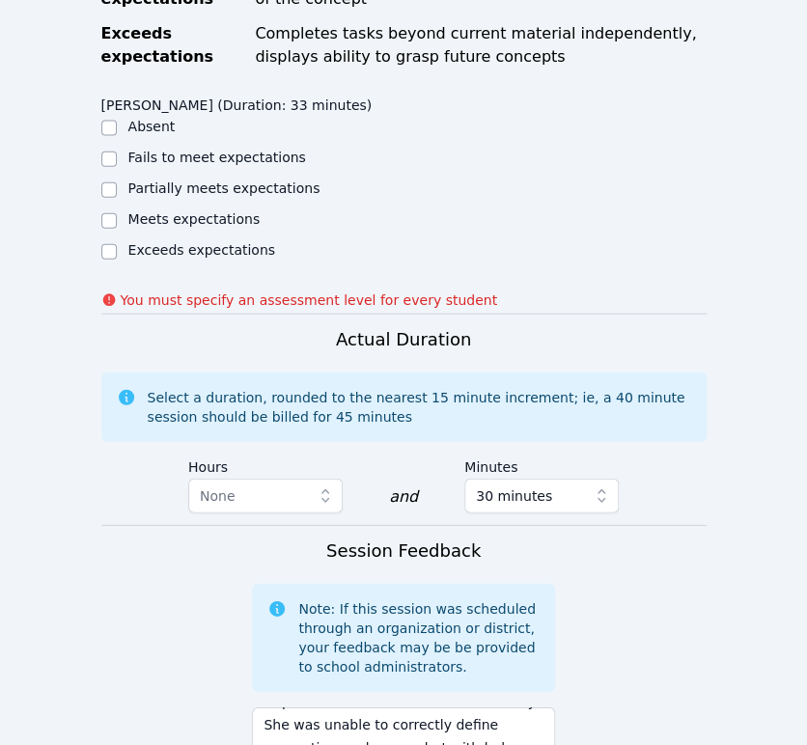
scroll to position [778, 0]
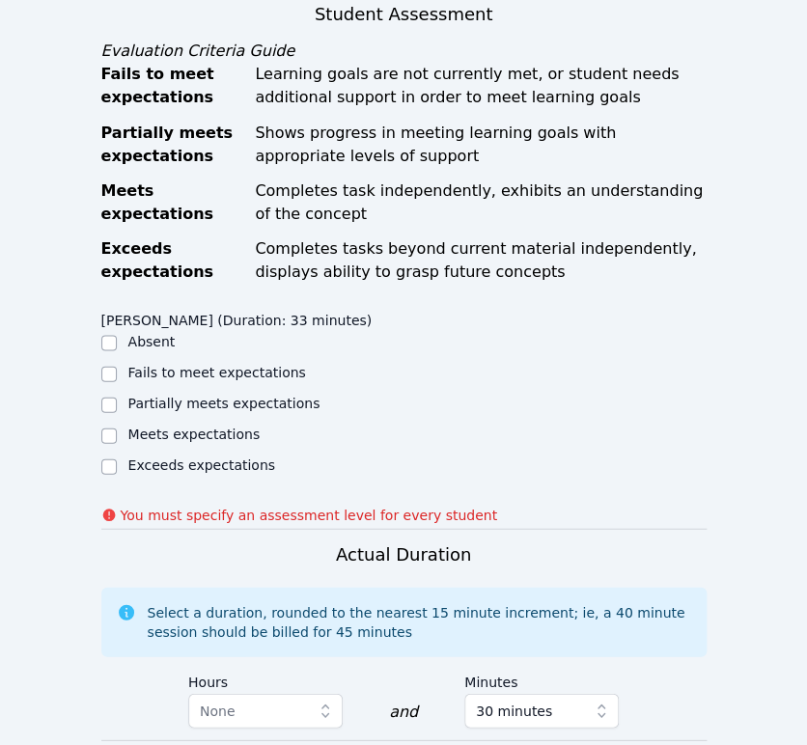
click at [226, 395] on label "Partially meets expectations" at bounding box center [224, 402] width 192 height 15
click at [117, 397] on input "Partially meets expectations" at bounding box center [108, 404] width 15 height 15
checkbox input "true"
click at [220, 426] on label "Meets expectations" at bounding box center [194, 433] width 132 height 15
click at [117, 428] on input "Meets expectations" at bounding box center [108, 435] width 15 height 15
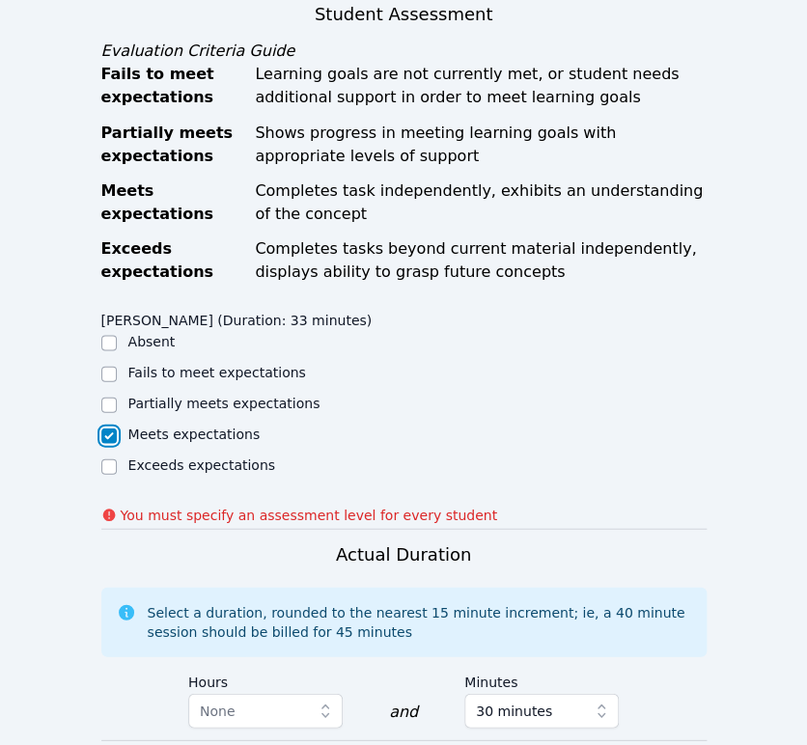
checkbox input "true"
checkbox input "false"
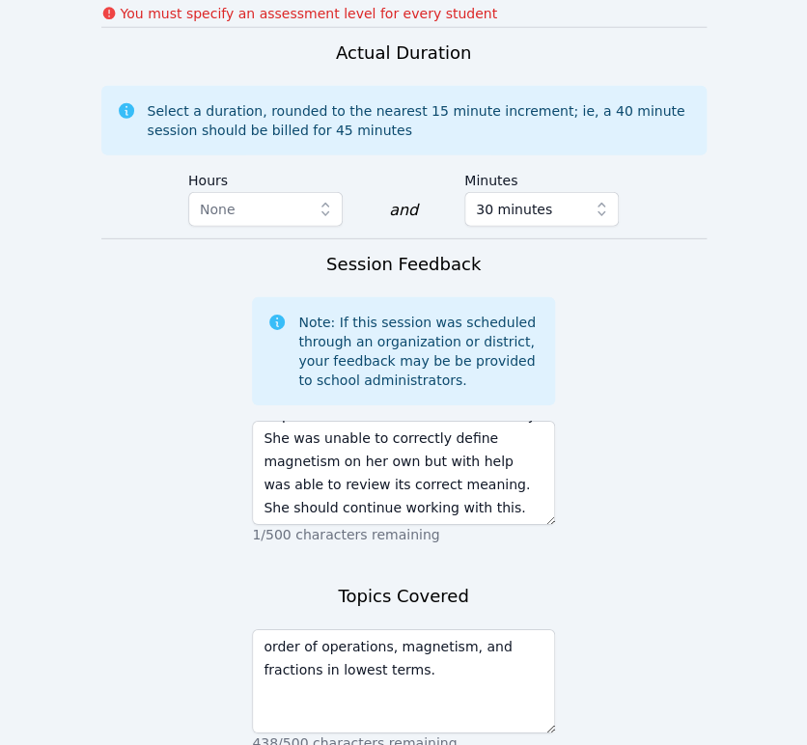
scroll to position [1314, 0]
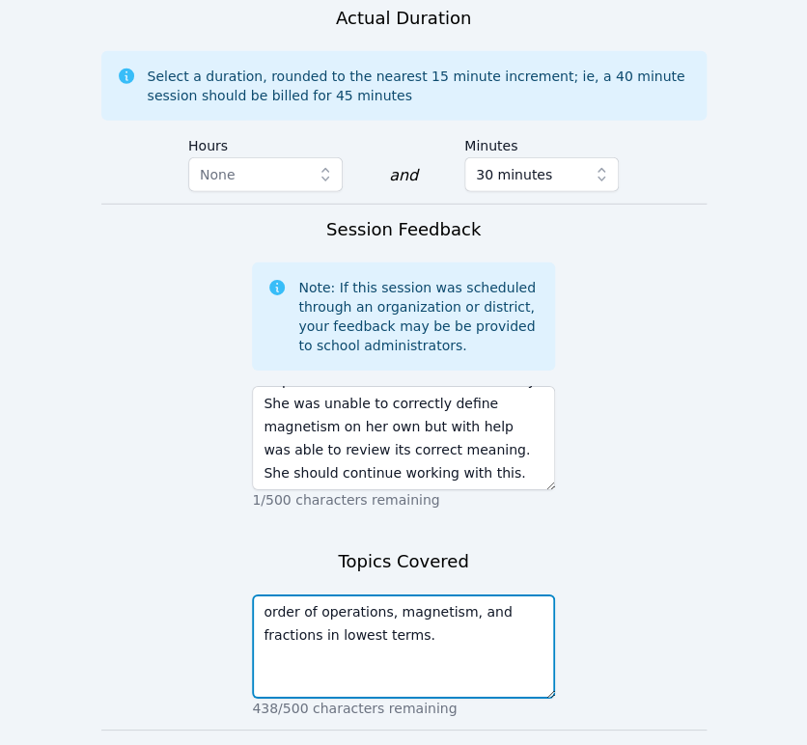
drag, startPoint x: 483, startPoint y: 592, endPoint x: 241, endPoint y: 594, distance: 241.4
click at [241, 594] on form "Student Participation Do not enter a participation level for ABSENT students An…" at bounding box center [403, 7] width 605 height 1633
click at [409, 595] on textarea "fractions in lowest terms." at bounding box center [403, 647] width 303 height 104
paste textarea "order of operations, magnetism, and"
click at [414, 595] on textarea "fractions in lowest termsorder of operations, magnetism, and." at bounding box center [403, 647] width 303 height 104
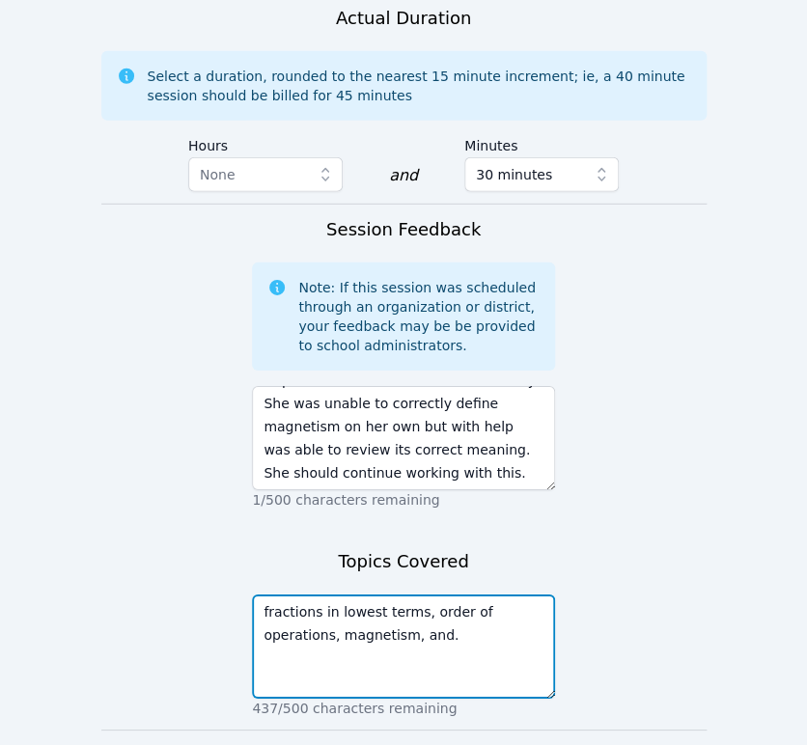
click at [344, 616] on textarea "fractions in lowest terms, order of operations, magnetism, and." at bounding box center [403, 647] width 303 height 104
click at [539, 595] on textarea "fractions in lowest terms, order of operations, magnetism." at bounding box center [403, 647] width 303 height 104
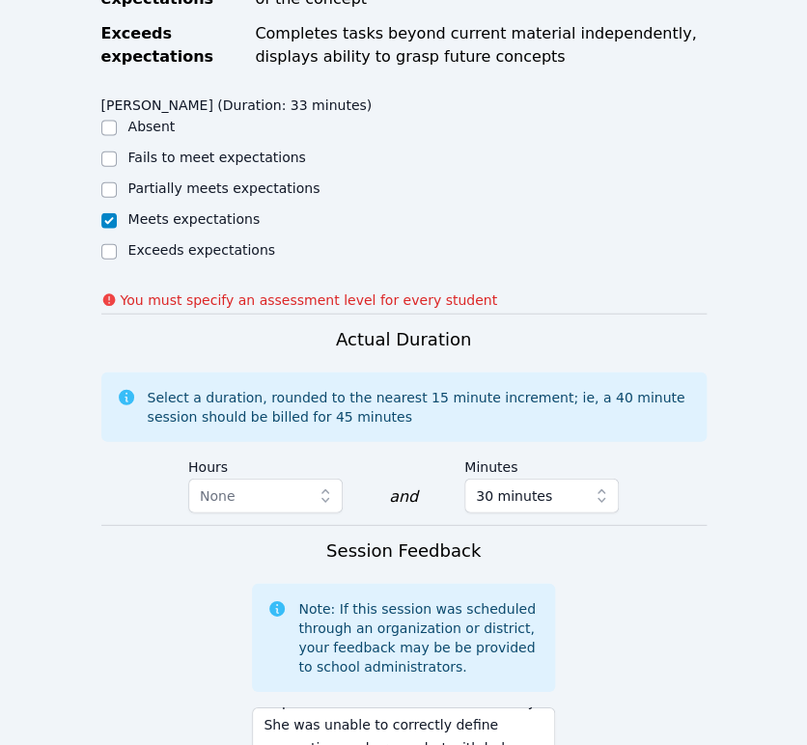
scroll to position [885, 0]
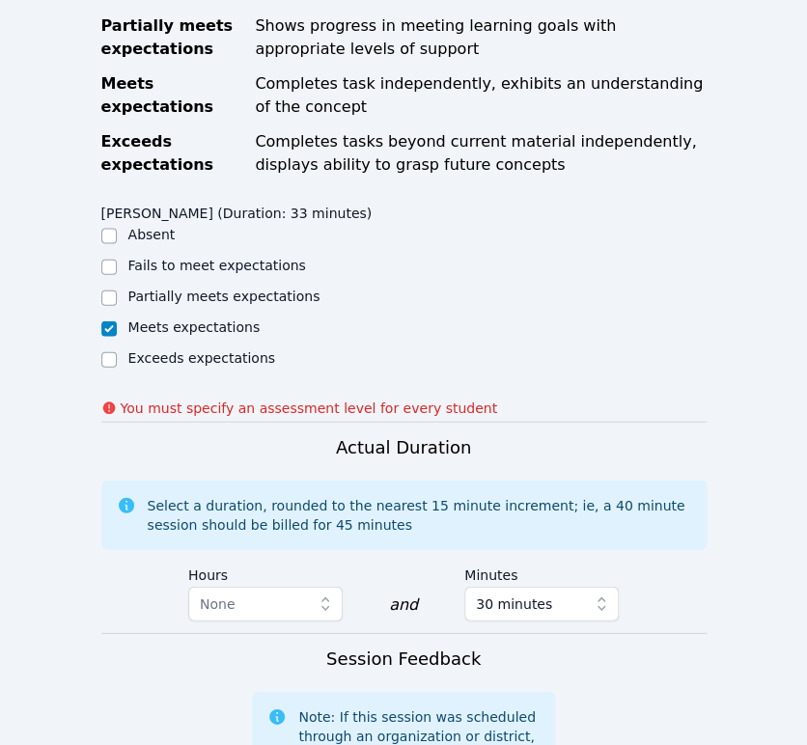
type textarea "fractions in lowest terms, order of operations, and magnetism."
click at [261, 288] on label "Partially meets expectations" at bounding box center [224, 295] width 192 height 15
click at [117, 290] on input "Partially meets expectations" at bounding box center [108, 297] width 15 height 15
checkbox input "true"
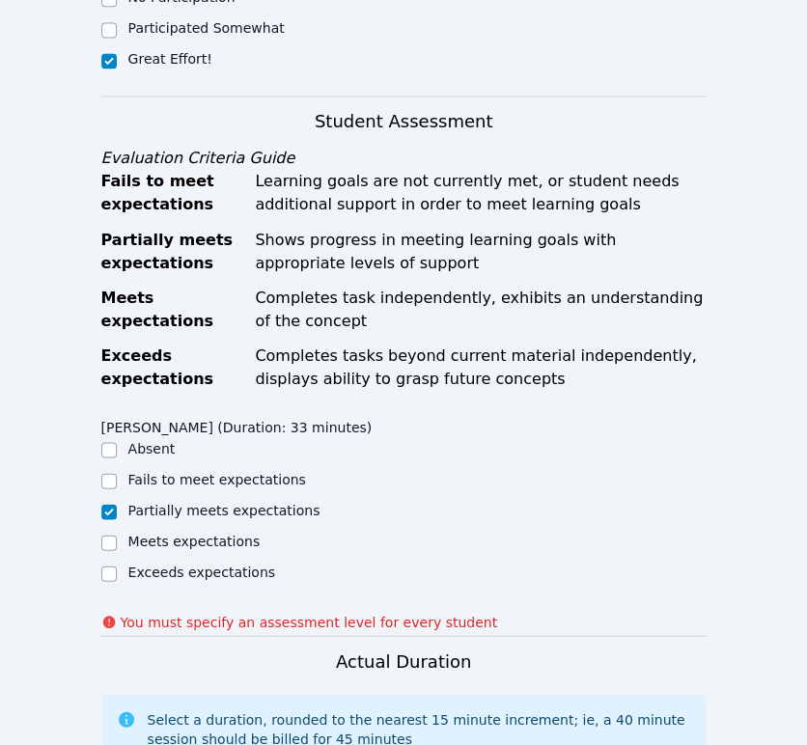
click at [215, 533] on label "Meets expectations" at bounding box center [194, 540] width 132 height 15
click at [117, 535] on input "Meets expectations" at bounding box center [108, 542] width 15 height 15
checkbox input "true"
checkbox input "false"
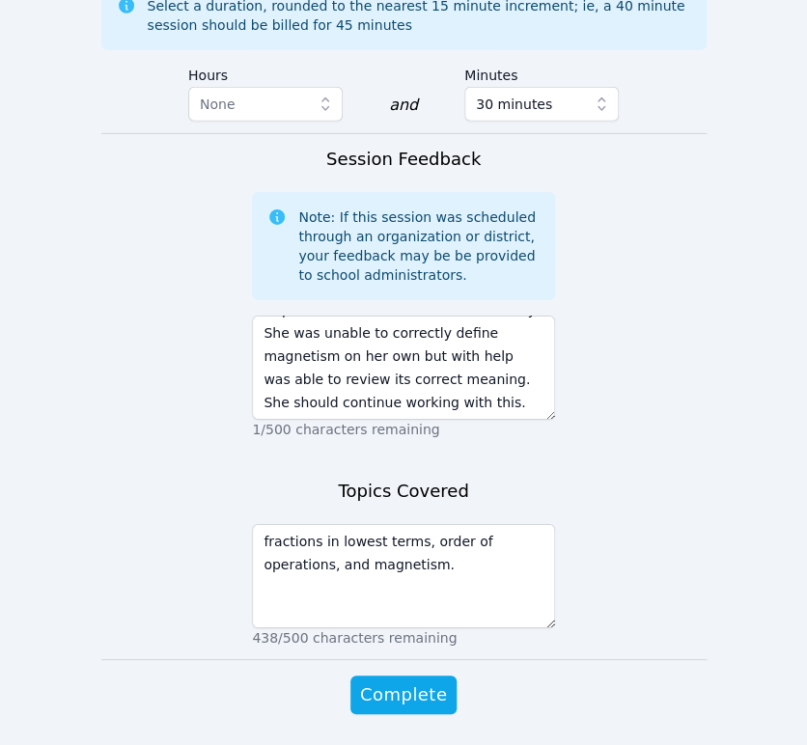
scroll to position [1421, 0]
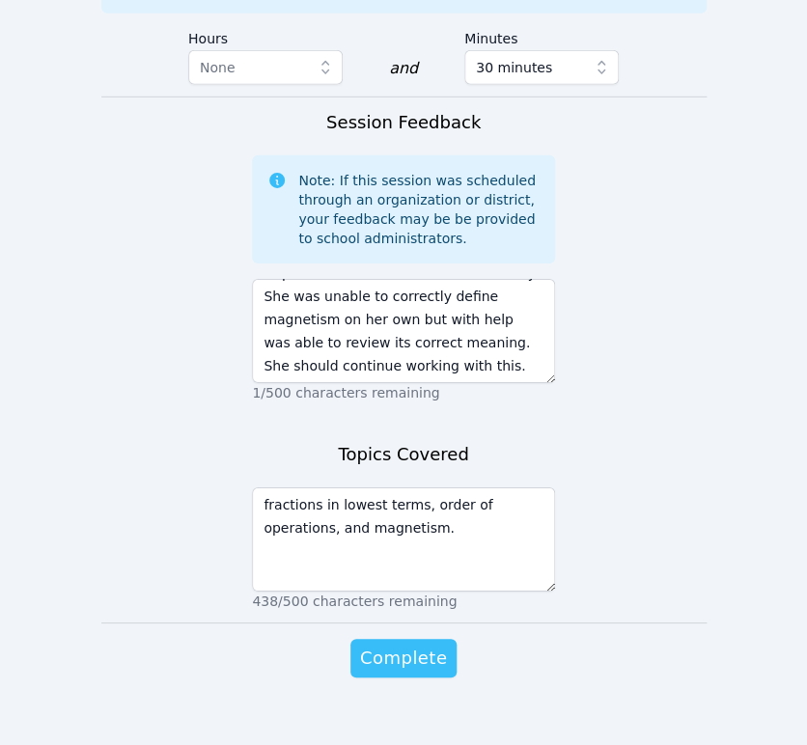
click at [399, 645] on span "Complete" at bounding box center [403, 658] width 87 height 27
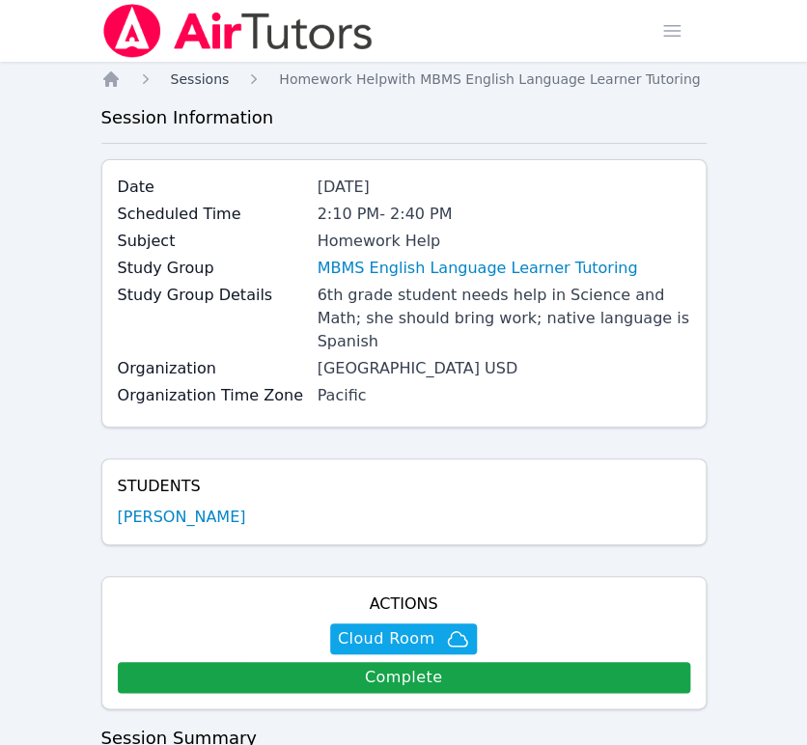
click at [213, 77] on span "Sessions" at bounding box center [200, 78] width 59 height 15
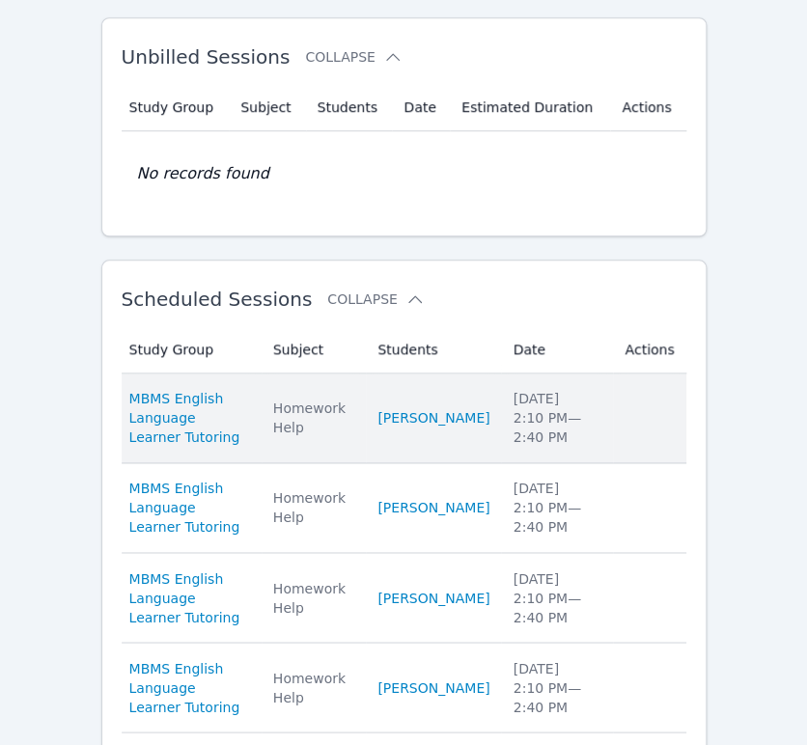
scroll to position [429, 0]
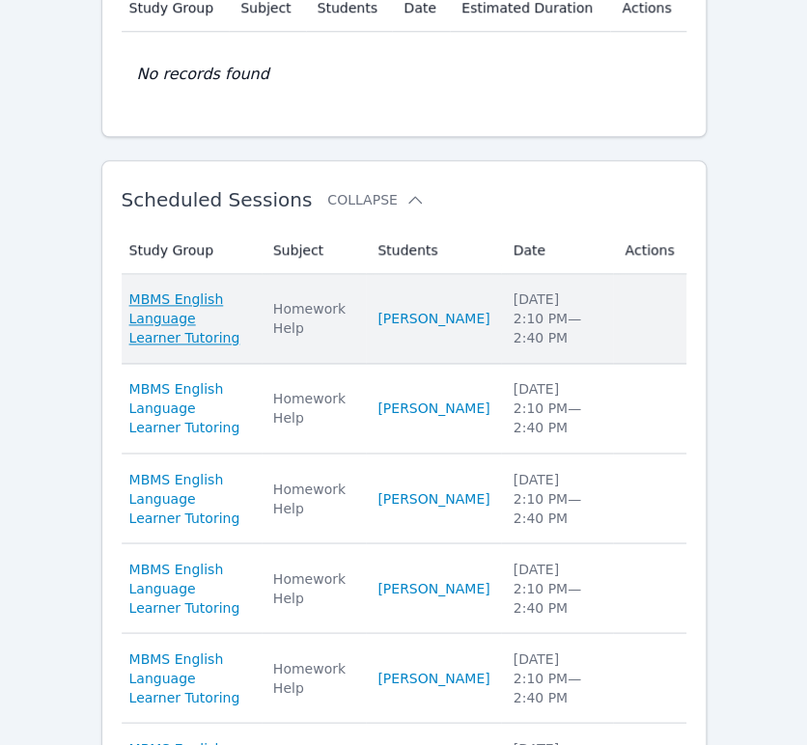
click at [206, 317] on span "MBMS English Language Learner Tutoring" at bounding box center [189, 319] width 121 height 58
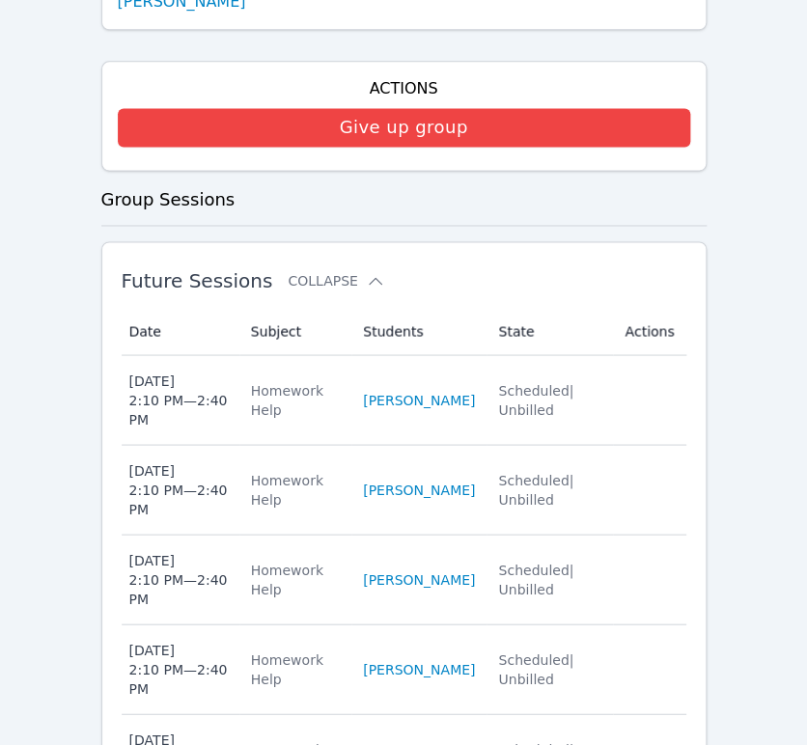
scroll to position [654, 0]
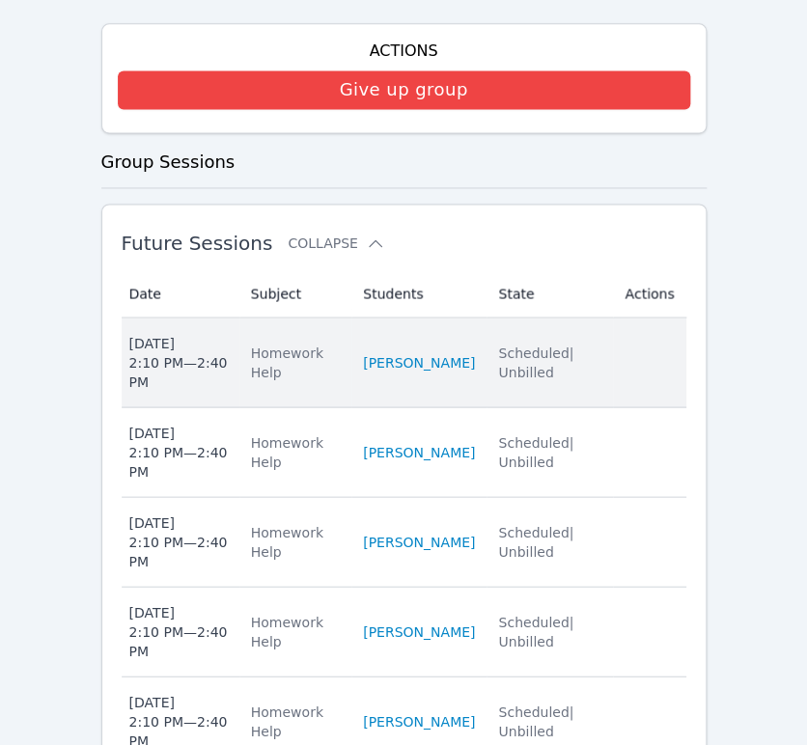
click at [183, 345] on div "[DATE] 2:10 PM — 2:40 PM" at bounding box center [178, 362] width 98 height 58
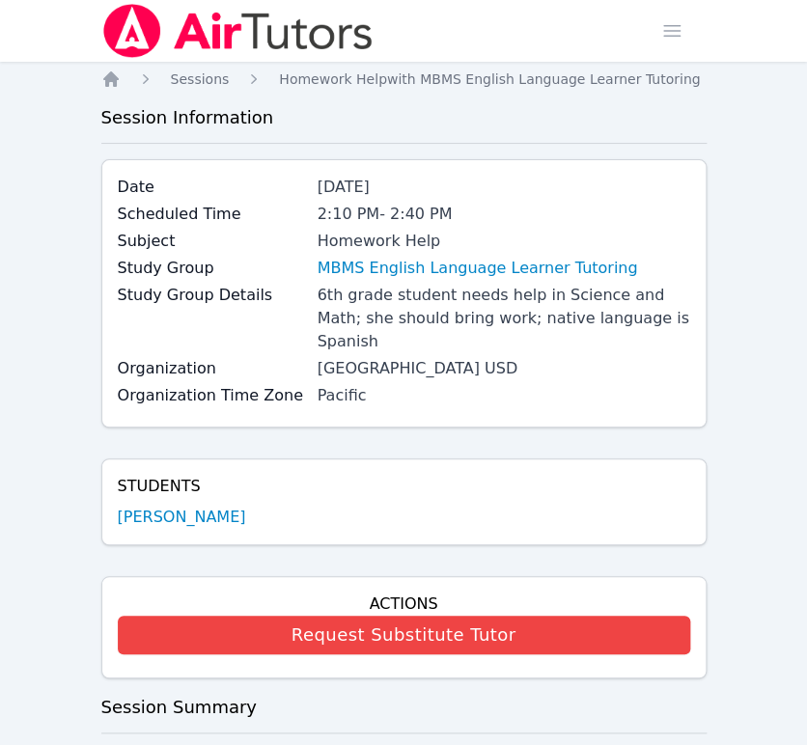
click at [108, 71] on icon "Breadcrumb" at bounding box center [110, 79] width 19 height 19
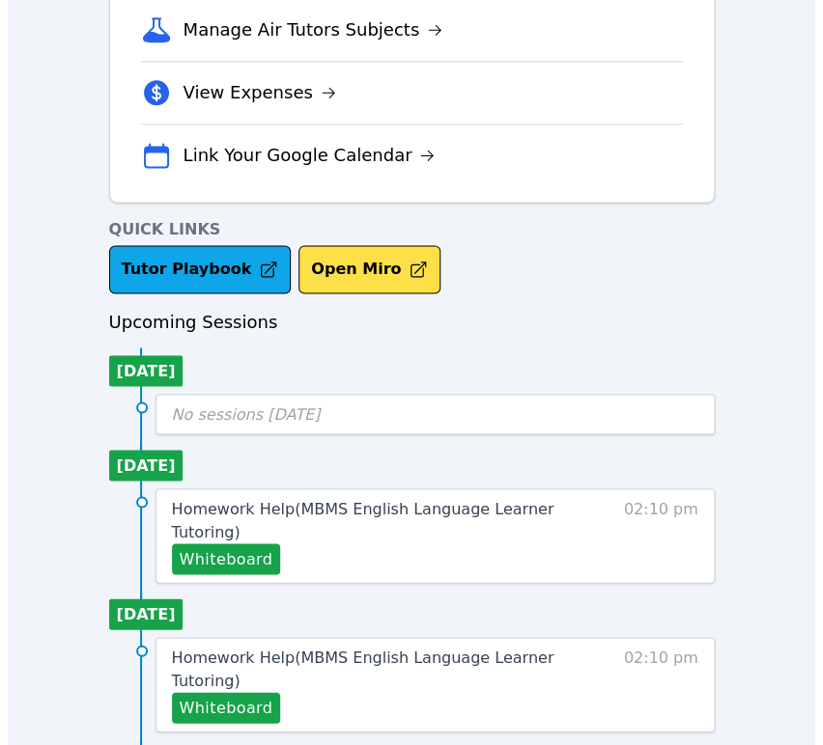
scroll to position [643, 0]
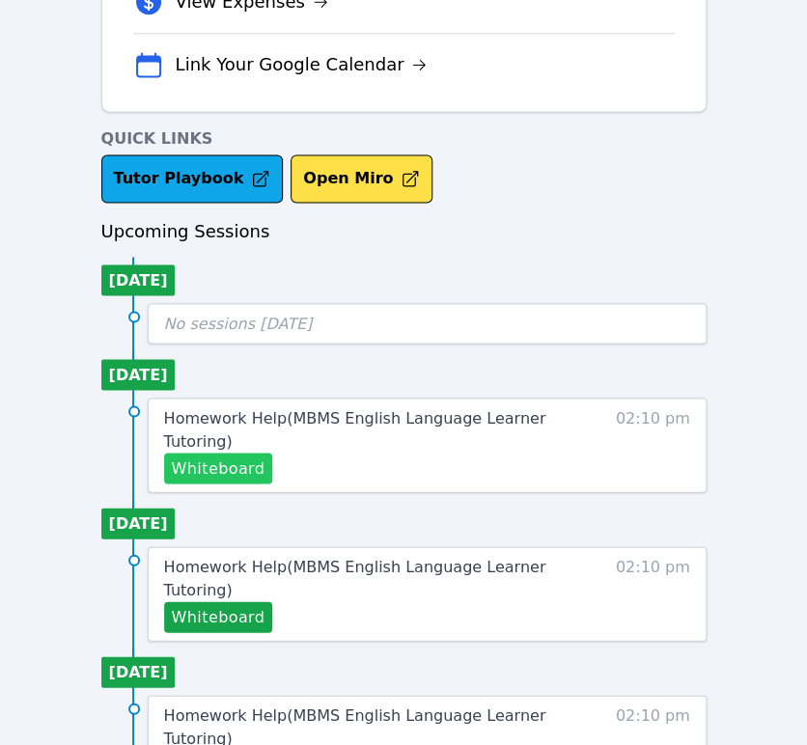
click at [211, 460] on button "Whiteboard" at bounding box center [218, 468] width 109 height 31
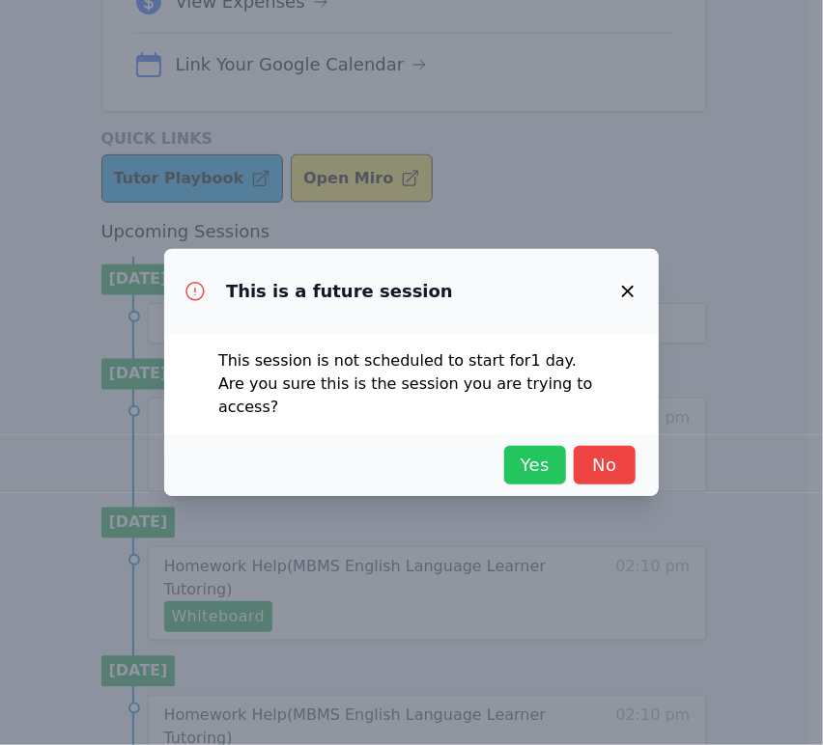
click at [525, 452] on span "Yes" at bounding box center [535, 465] width 42 height 27
